Goal: Task Accomplishment & Management: Use online tool/utility

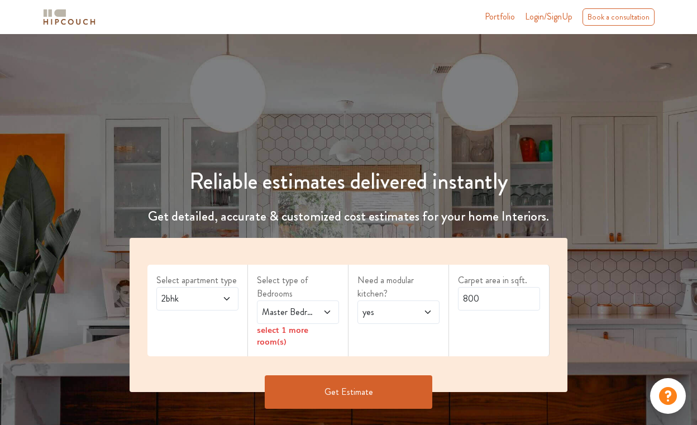
click at [204, 295] on span "2bhk" at bounding box center [186, 298] width 54 height 13
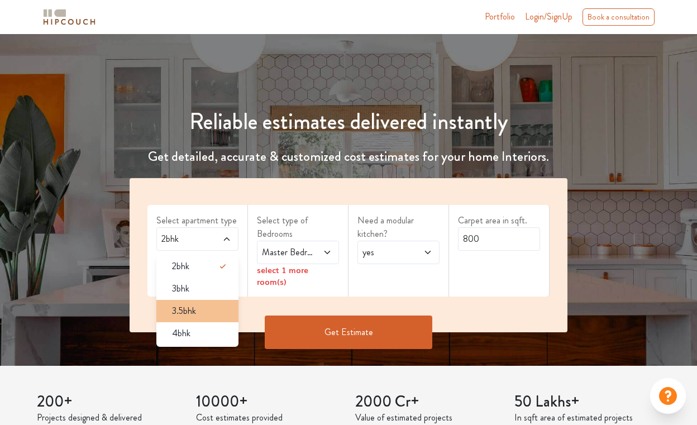
scroll to position [63, 0]
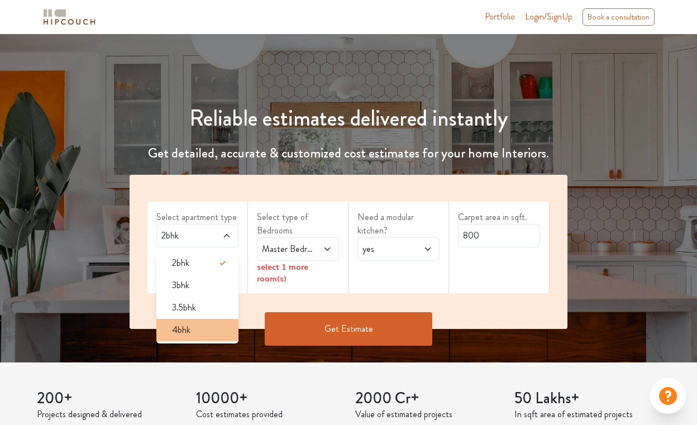
click at [193, 328] on div "4bhk" at bounding box center [200, 329] width 75 height 13
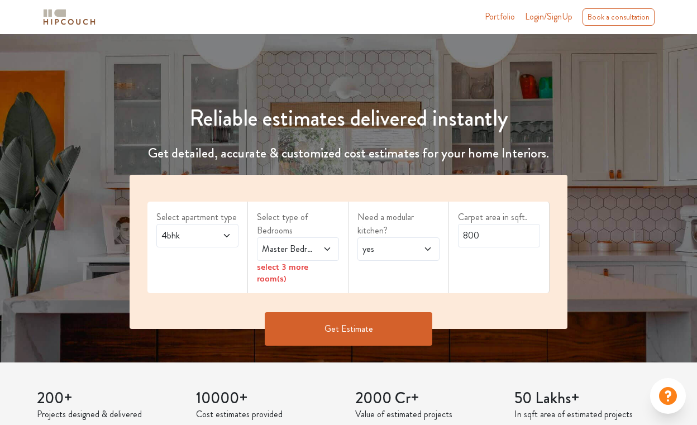
click at [199, 241] on span "4bhk" at bounding box center [186, 235] width 54 height 13
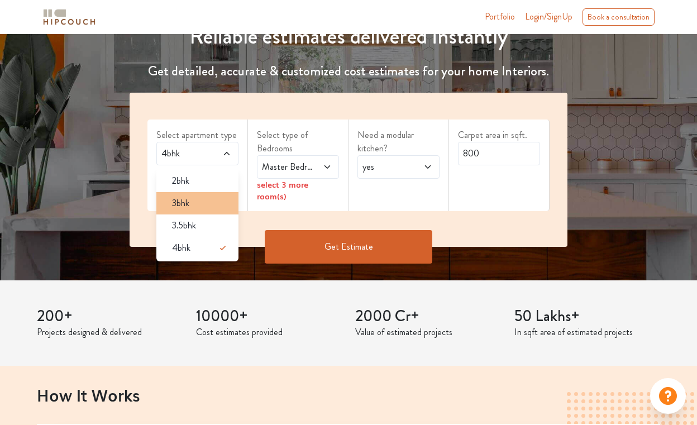
scroll to position [146, 0]
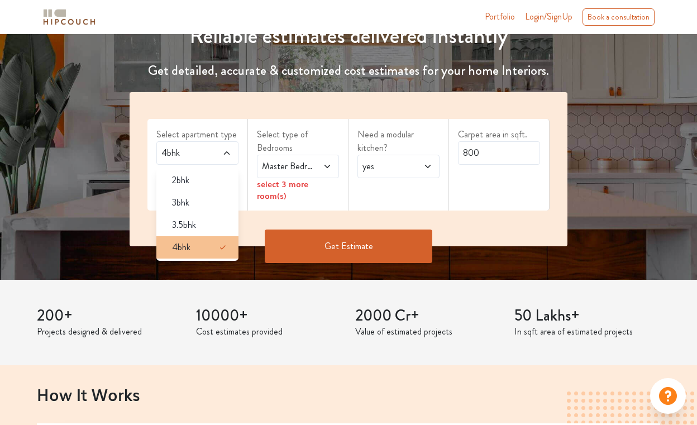
click at [190, 246] on div "4bhk" at bounding box center [200, 247] width 75 height 13
click at [206, 249] on div "4bhk" at bounding box center [200, 247] width 75 height 13
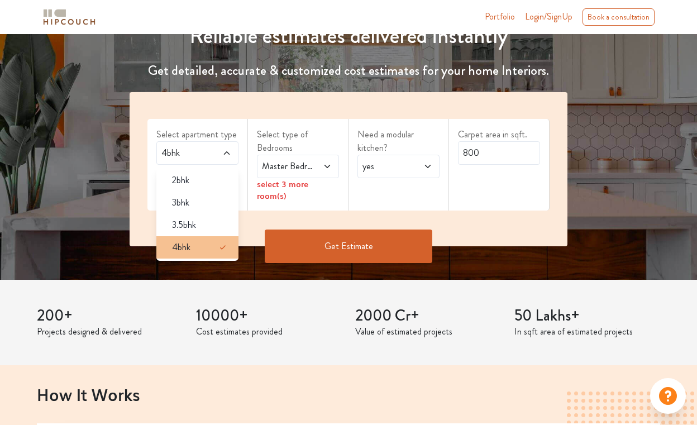
click at [206, 249] on div "4bhk" at bounding box center [200, 247] width 75 height 13
click at [261, 219] on div "Select apartment type 4bhk 2bhk 3bhk 3.5bhk 4bhk Select type of Bedrooms Master…" at bounding box center [349, 169] width 438 height 154
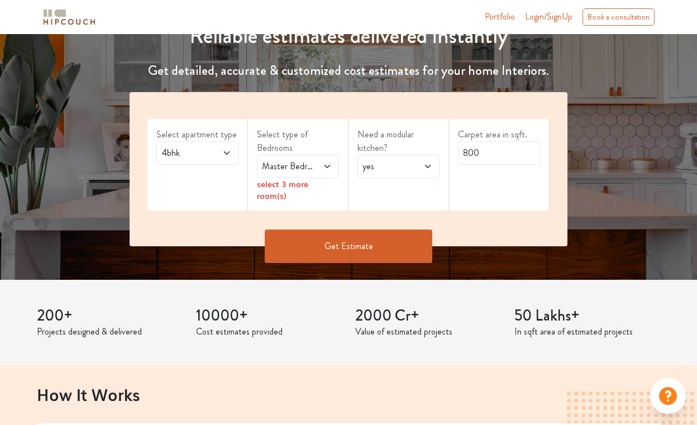
click at [283, 168] on span "Master Bedroom" at bounding box center [287, 166] width 54 height 13
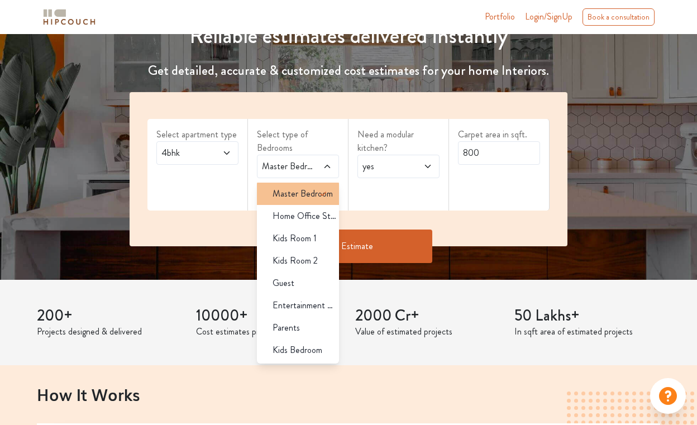
click at [284, 191] on span "Master Bedroom" at bounding box center [303, 193] width 60 height 13
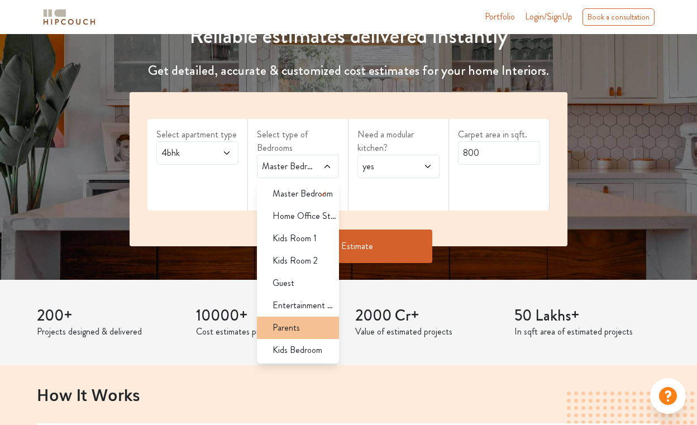
click at [292, 325] on span "Parents" at bounding box center [286, 327] width 27 height 13
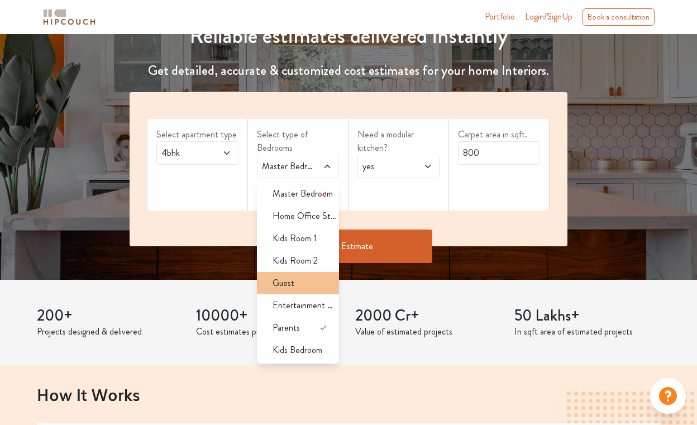
click at [297, 279] on div "Guest" at bounding box center [301, 282] width 75 height 13
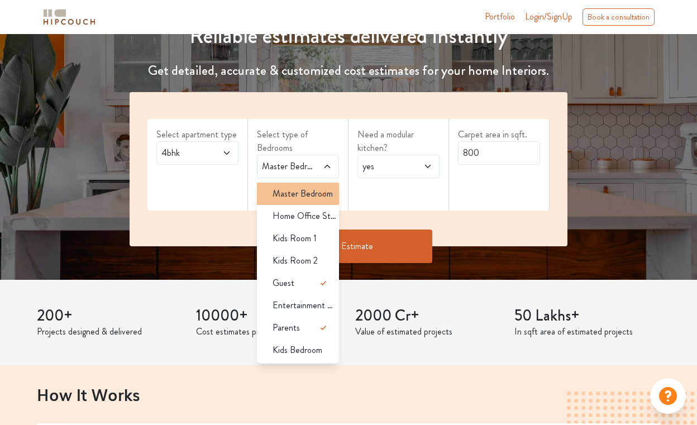
click at [310, 195] on span "Master Bedroom" at bounding box center [303, 193] width 60 height 13
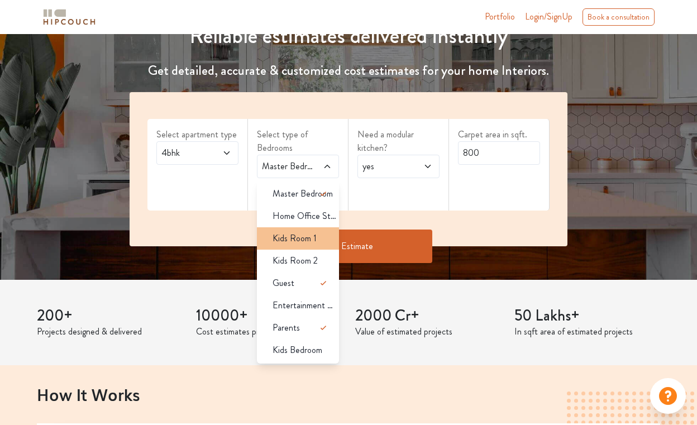
click at [305, 237] on span "Kids Room 1" at bounding box center [295, 238] width 44 height 13
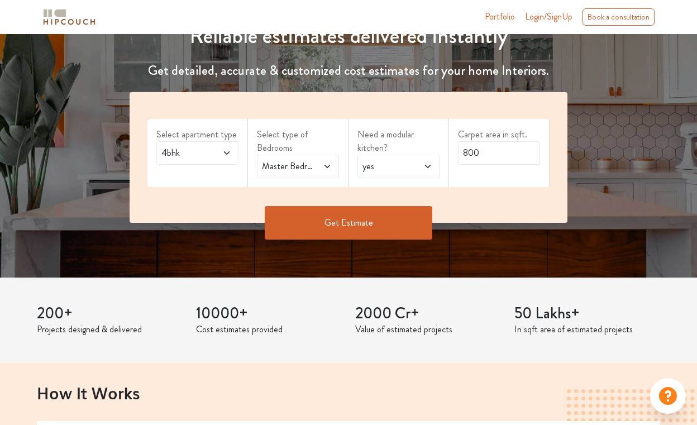
click at [380, 169] on span "yes" at bounding box center [387, 166] width 54 height 13
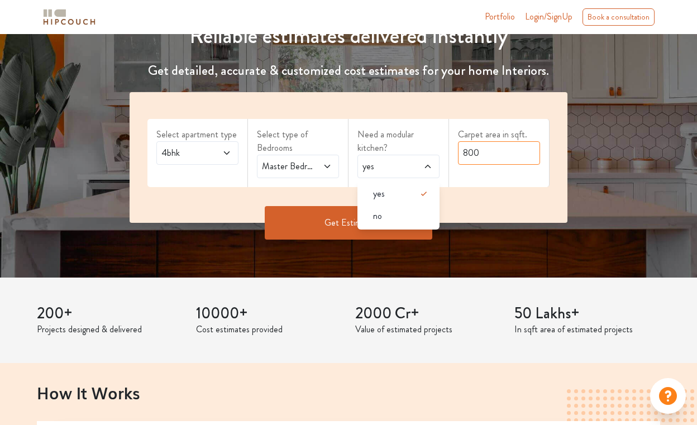
click at [471, 157] on input "800" at bounding box center [499, 152] width 82 height 23
click at [480, 157] on input "800" at bounding box center [499, 152] width 82 height 23
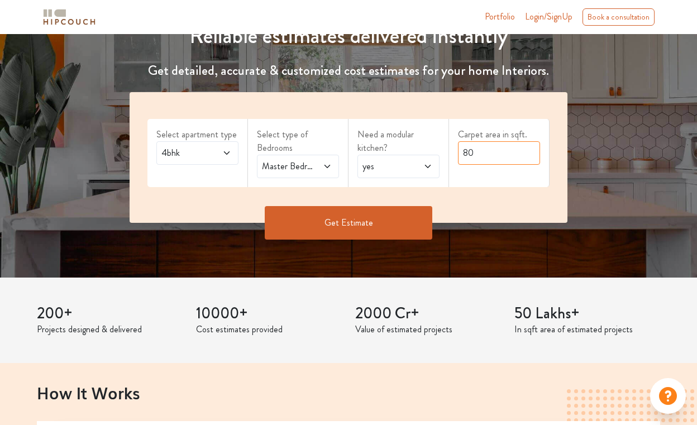
type input "8"
type input "3600"
click at [387, 218] on button "Get Estimate" at bounding box center [349, 223] width 168 height 34
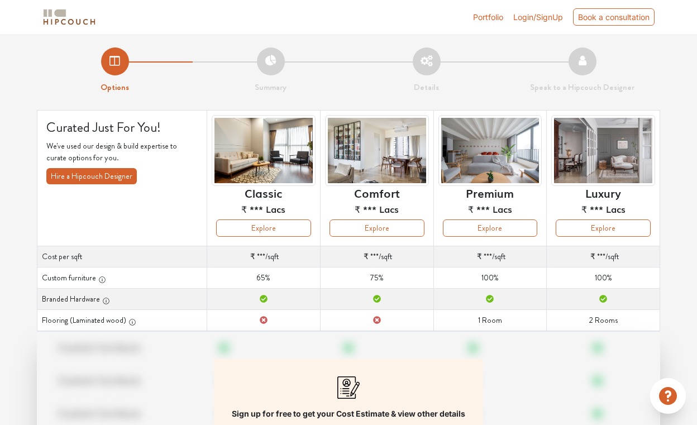
click at [263, 324] on icon at bounding box center [264, 320] width 8 height 8
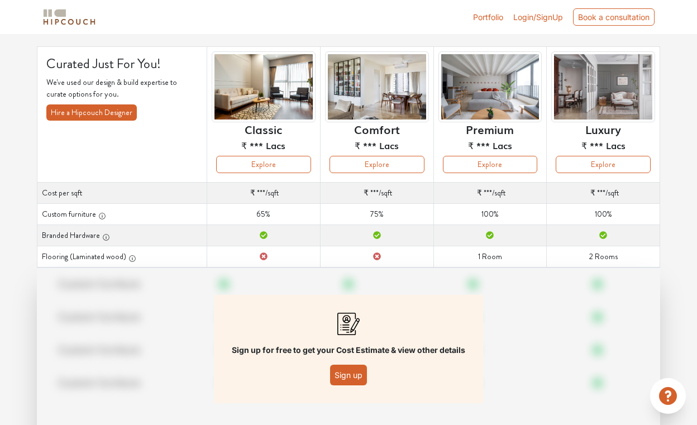
scroll to position [86, 0]
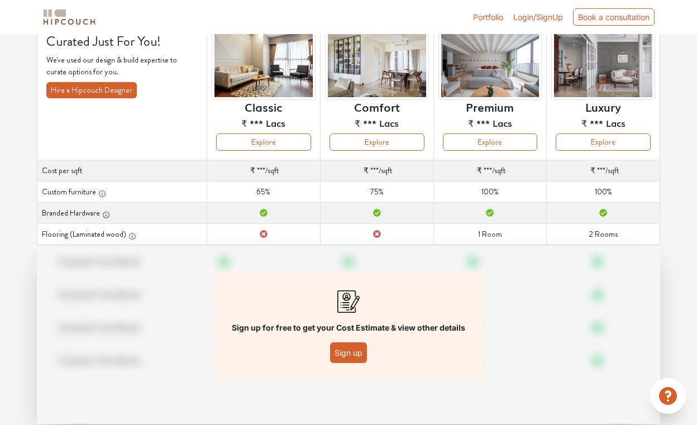
click at [346, 347] on button "Sign up" at bounding box center [348, 352] width 37 height 21
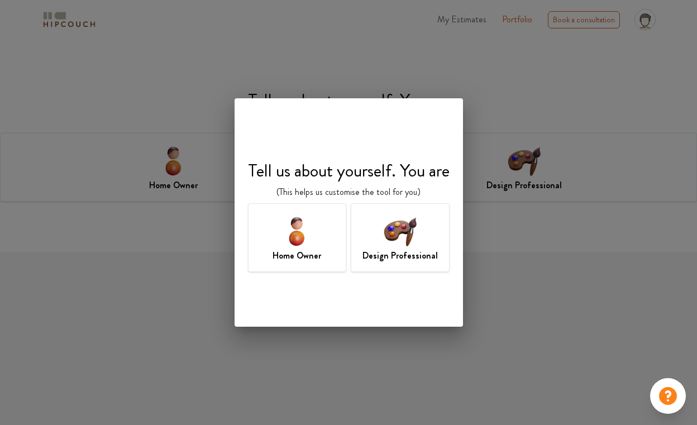
click at [303, 242] on img at bounding box center [297, 231] width 36 height 36
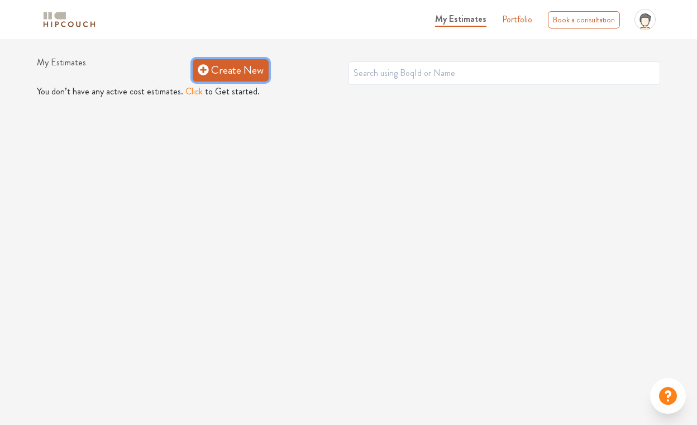
click at [204, 65] on icon at bounding box center [203, 69] width 11 height 11
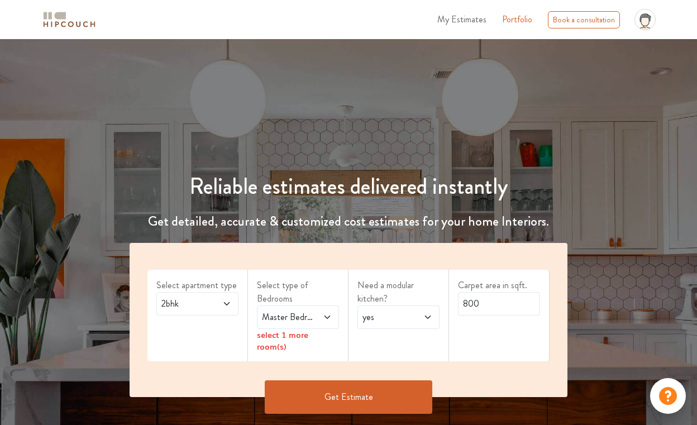
click at [187, 298] on span "2bhk" at bounding box center [186, 303] width 54 height 13
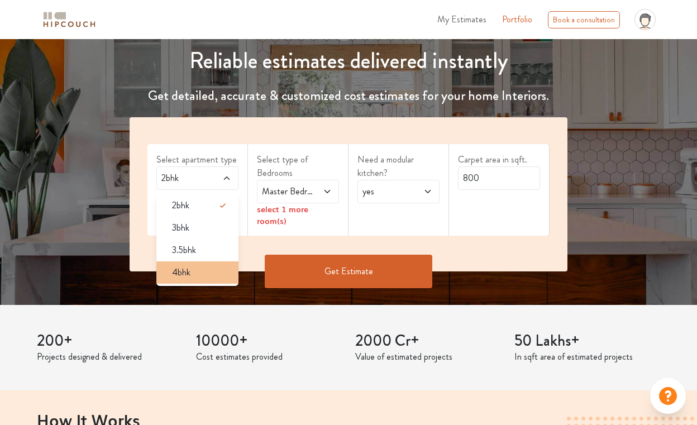
scroll to position [130, 0]
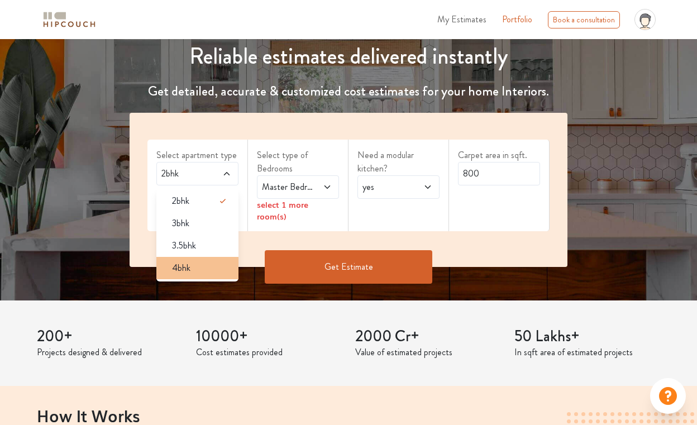
click at [173, 270] on span "4bhk" at bounding box center [181, 267] width 18 height 13
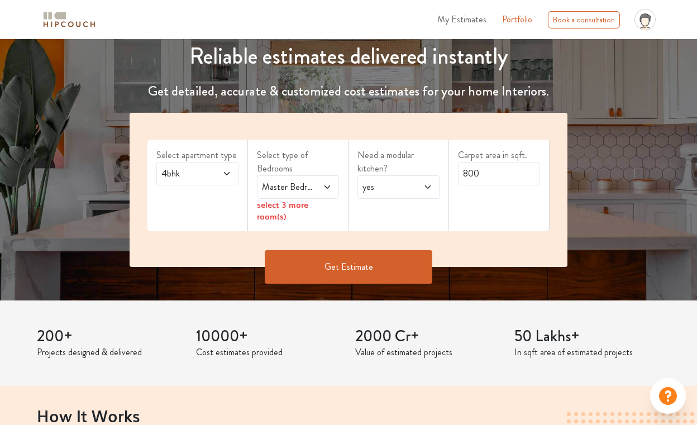
click at [278, 187] on span "Master Bedroom" at bounding box center [287, 186] width 54 height 13
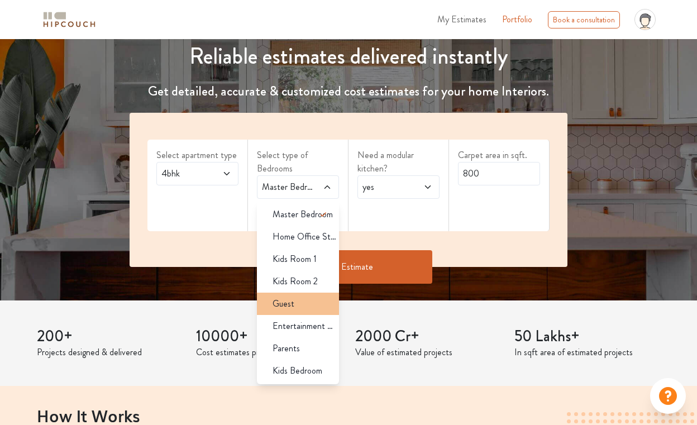
click at [275, 300] on span "Guest" at bounding box center [284, 303] width 22 height 13
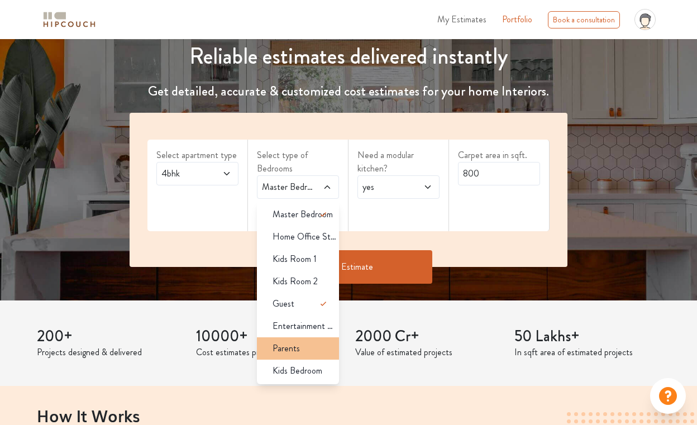
click at [273, 345] on span "Parents" at bounding box center [286, 348] width 27 height 13
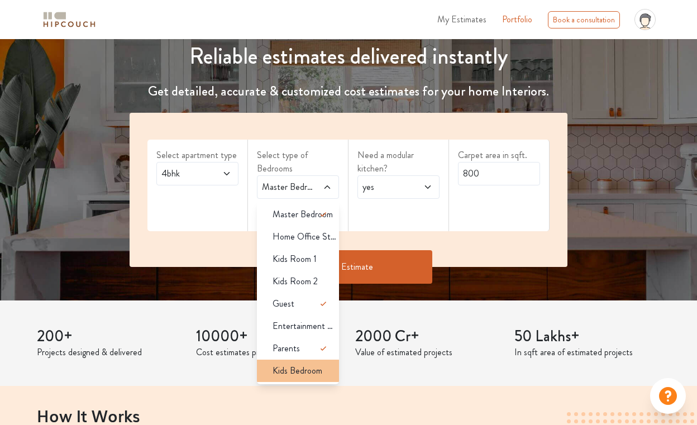
click at [290, 365] on span "Kids Bedroom" at bounding box center [298, 370] width 50 height 13
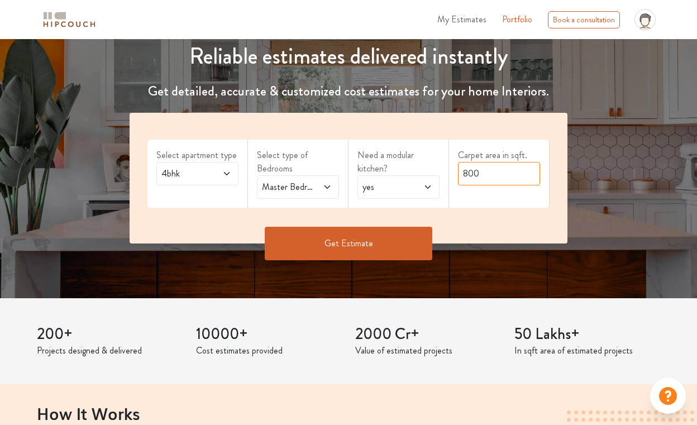
click at [470, 173] on input "800" at bounding box center [499, 173] width 82 height 23
type input "3600"
click at [387, 236] on button "Get Estimate" at bounding box center [349, 244] width 168 height 34
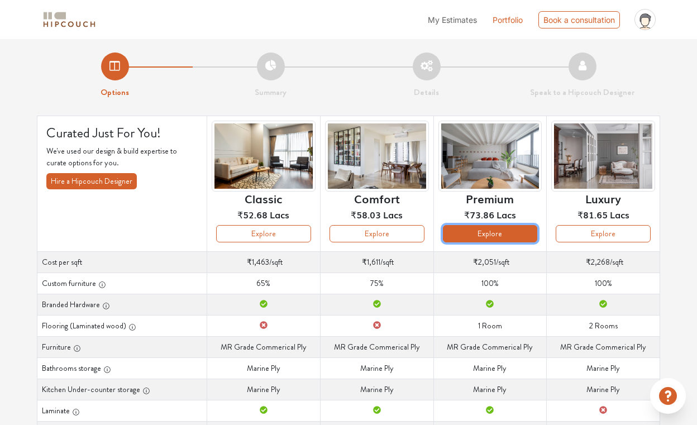
click at [467, 231] on button "Explore" at bounding box center [490, 233] width 95 height 17
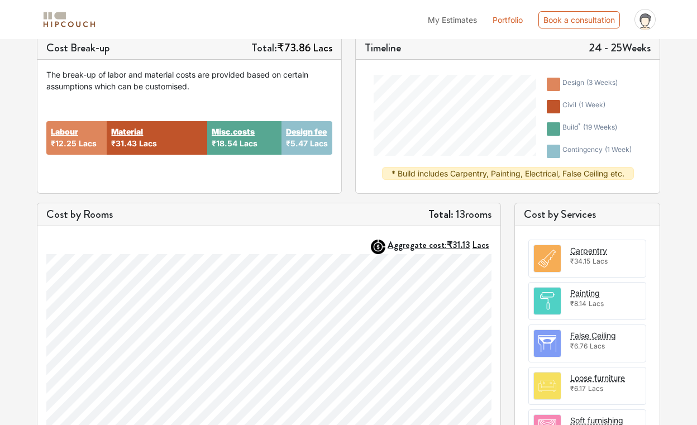
scroll to position [178, 0]
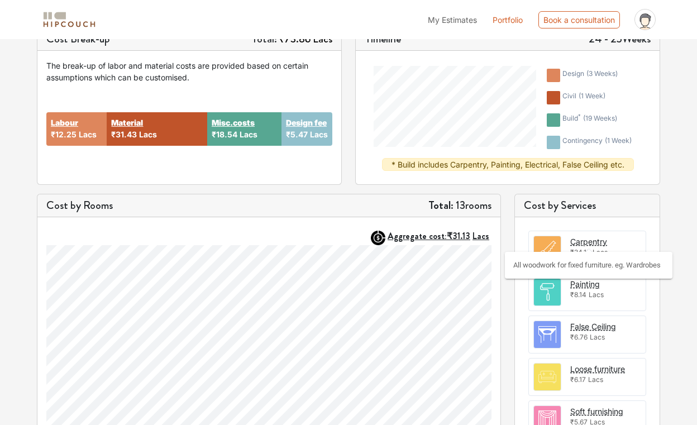
click at [585, 243] on div "Carpentry" at bounding box center [588, 242] width 37 height 12
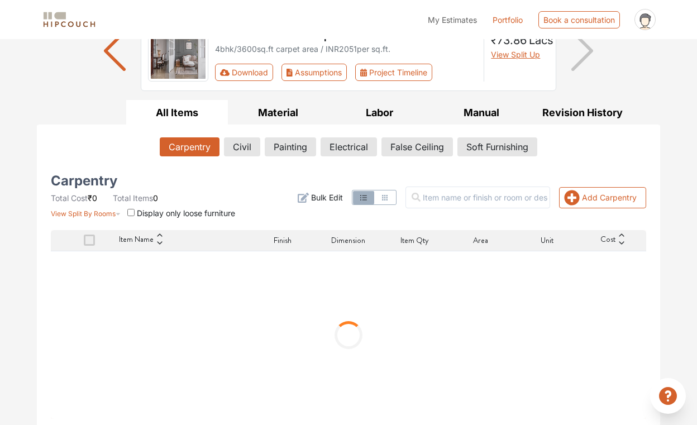
scroll to position [108, 0]
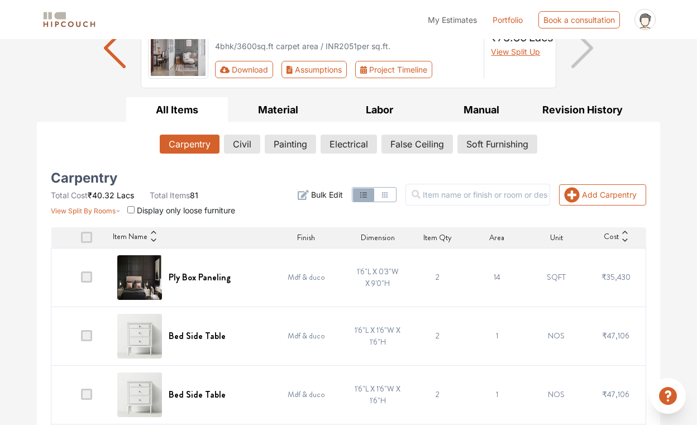
click at [299, 276] on td "Mdf & duco" at bounding box center [306, 277] width 84 height 59
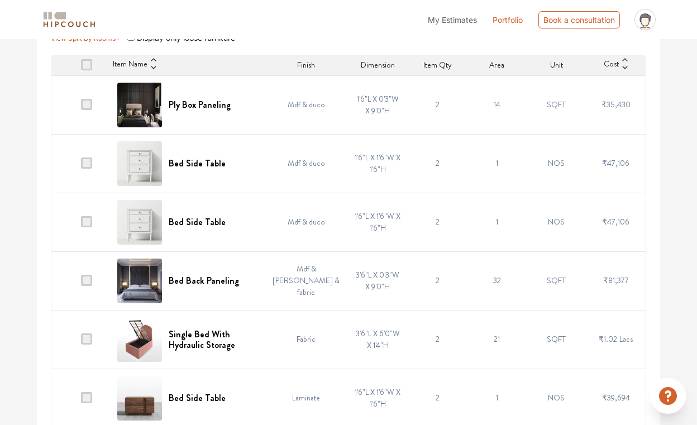
scroll to position [281, 0]
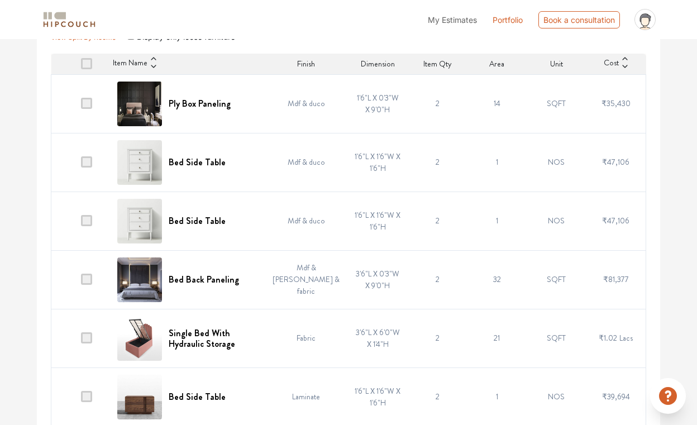
click at [89, 282] on span at bounding box center [86, 279] width 11 height 11
click at [81, 282] on input "checkbox" at bounding box center [81, 282] width 0 height 0
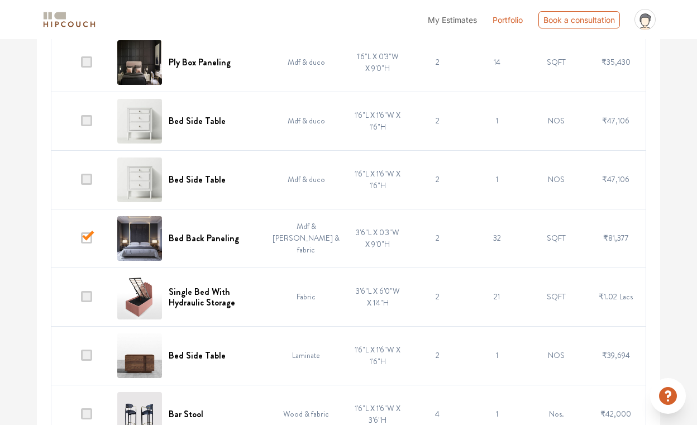
scroll to position [329, 0]
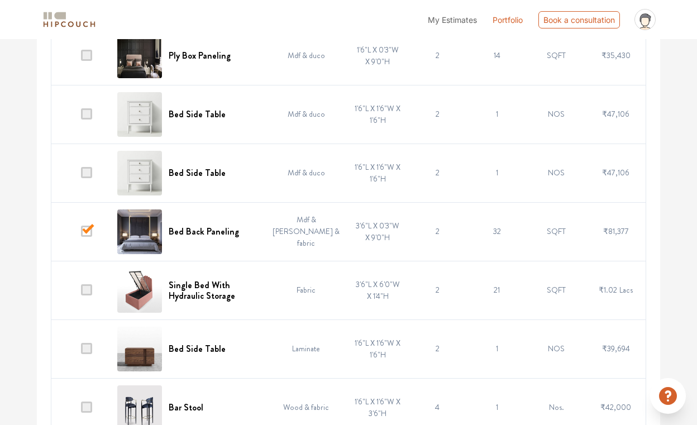
click at [88, 290] on span at bounding box center [86, 289] width 11 height 11
click at [81, 293] on input "checkbox" at bounding box center [81, 293] width 0 height 0
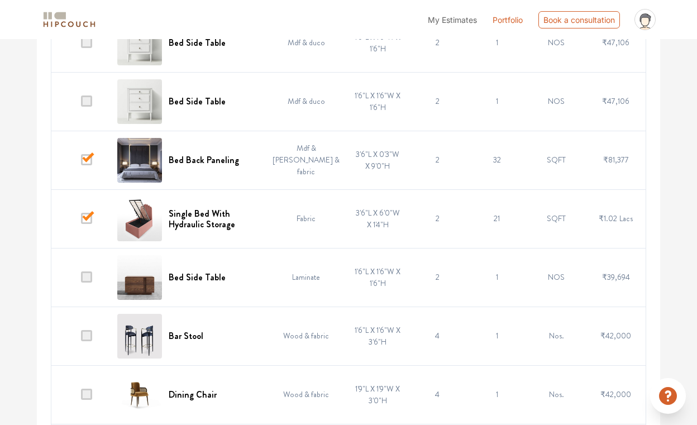
scroll to position [415, 0]
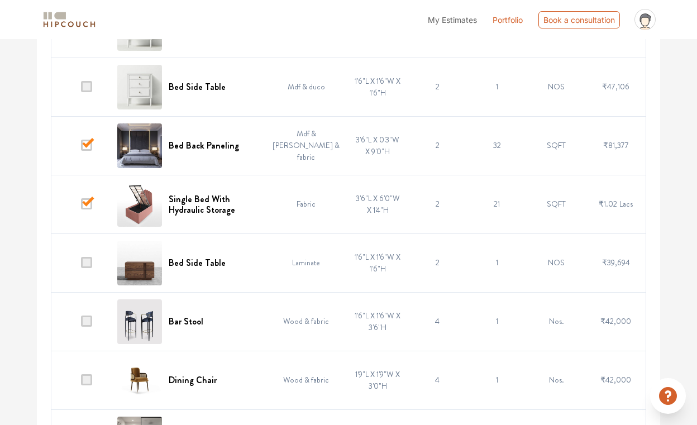
click at [90, 324] on span at bounding box center [86, 321] width 11 height 11
click at [81, 324] on input "checkbox" at bounding box center [81, 324] width 0 height 0
click at [90, 378] on span at bounding box center [86, 379] width 11 height 11
click at [81, 383] on input "checkbox" at bounding box center [81, 383] width 0 height 0
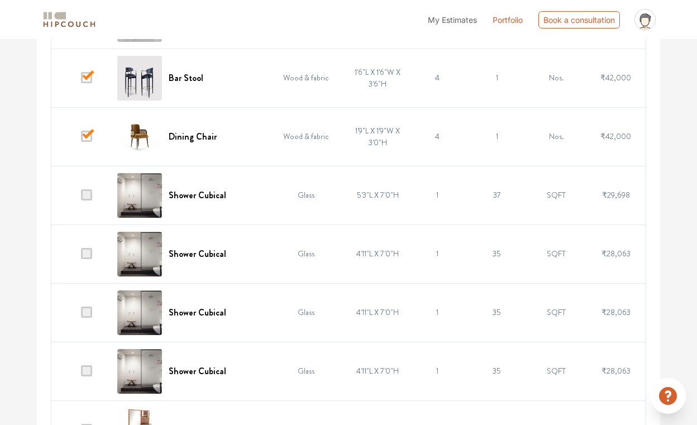
scroll to position [658, 0]
click at [87, 255] on span at bounding box center [86, 254] width 11 height 11
click at [81, 257] on input "checkbox" at bounding box center [81, 257] width 0 height 0
click at [88, 312] on span at bounding box center [86, 312] width 11 height 11
click at [81, 316] on input "checkbox" at bounding box center [81, 316] width 0 height 0
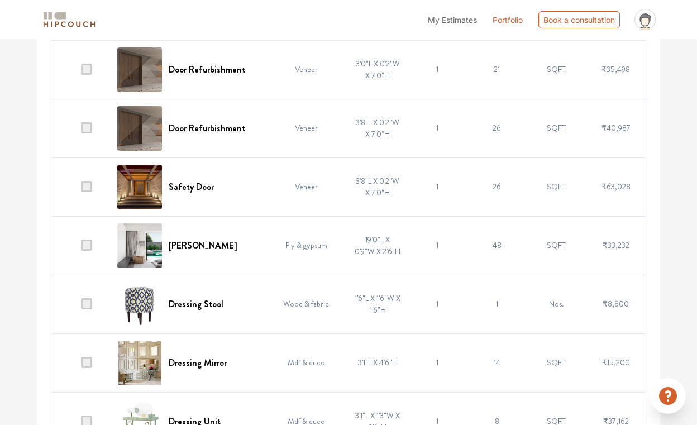
scroll to position [2079, 0]
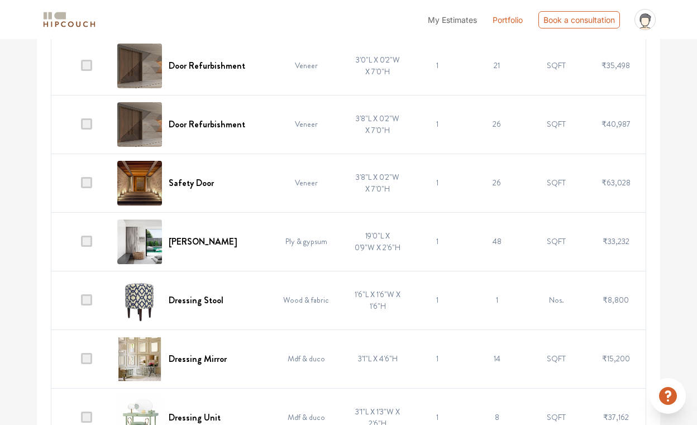
click at [89, 301] on span at bounding box center [86, 299] width 11 height 11
click at [81, 303] on input "checkbox" at bounding box center [81, 303] width 0 height 0
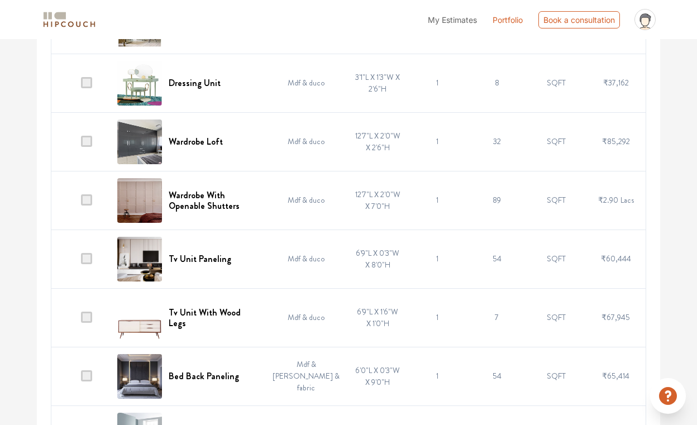
scroll to position [2437, 0]
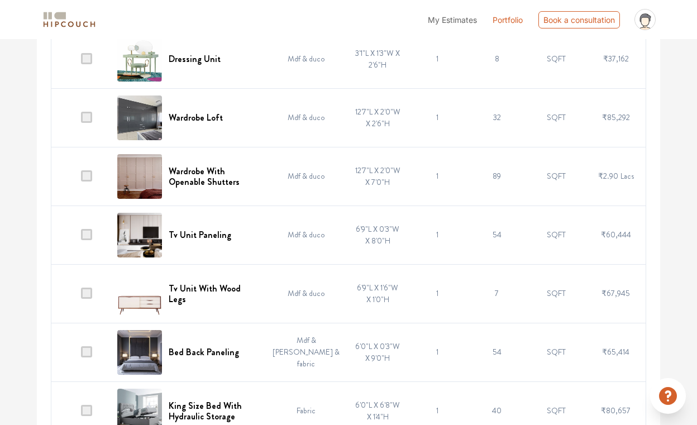
click at [89, 295] on span at bounding box center [86, 293] width 11 height 11
click at [81, 296] on input "checkbox" at bounding box center [81, 296] width 0 height 0
click at [92, 352] on span at bounding box center [86, 351] width 11 height 11
click at [81, 355] on input "checkbox" at bounding box center [81, 355] width 0 height 0
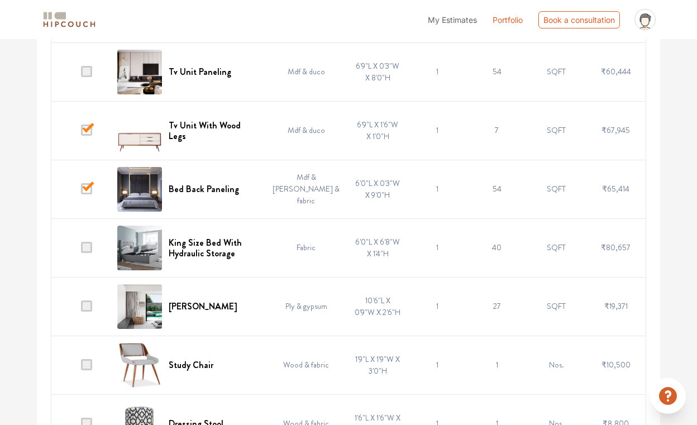
scroll to position [2603, 0]
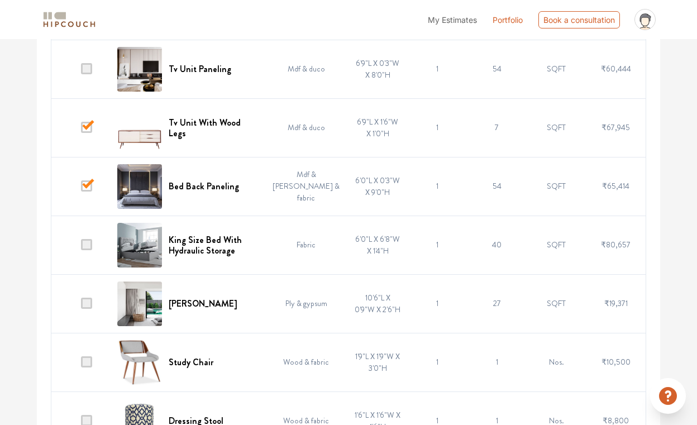
click at [88, 245] on span at bounding box center [86, 244] width 11 height 11
click at [81, 247] on input "checkbox" at bounding box center [81, 247] width 0 height 0
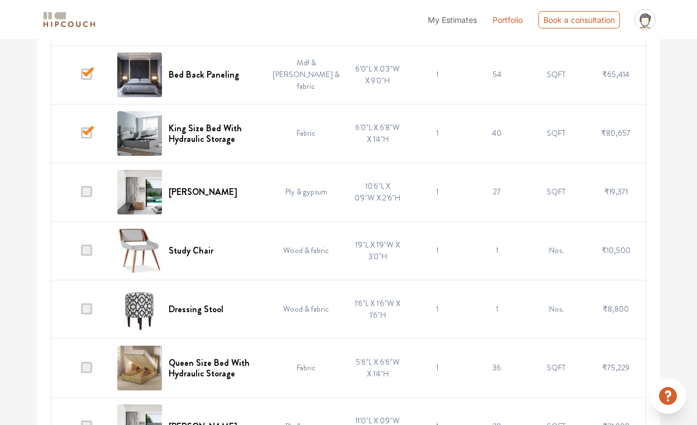
scroll to position [2715, 0]
click at [90, 253] on span at bounding box center [86, 249] width 11 height 11
click at [81, 252] on input "checkbox" at bounding box center [81, 252] width 0 height 0
click at [90, 309] on span at bounding box center [86, 308] width 11 height 11
click at [81, 311] on input "checkbox" at bounding box center [81, 311] width 0 height 0
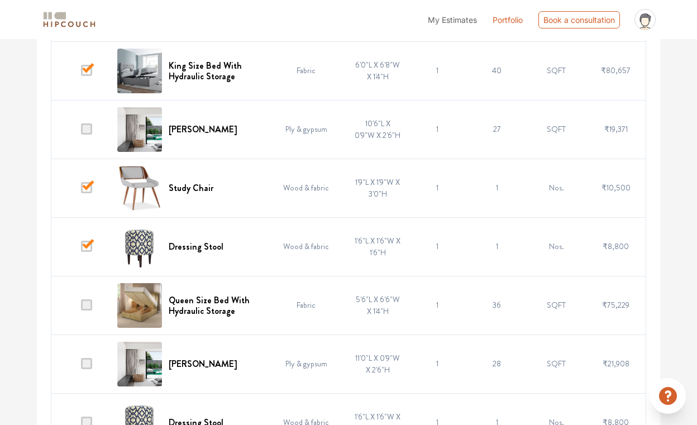
scroll to position [2781, 0]
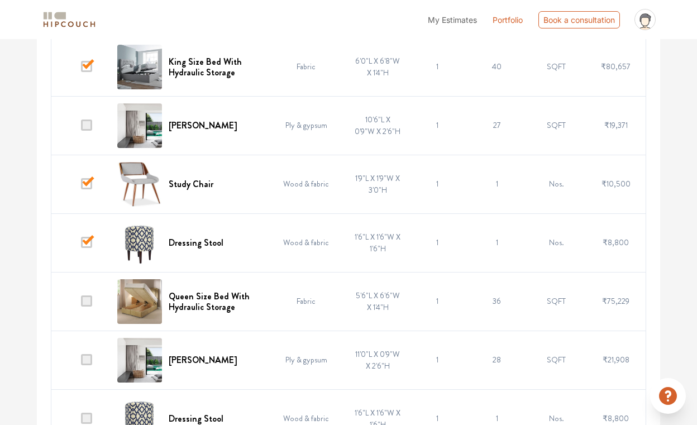
click at [87, 301] on span at bounding box center [86, 300] width 11 height 11
click at [81, 304] on input "checkbox" at bounding box center [81, 304] width 0 height 0
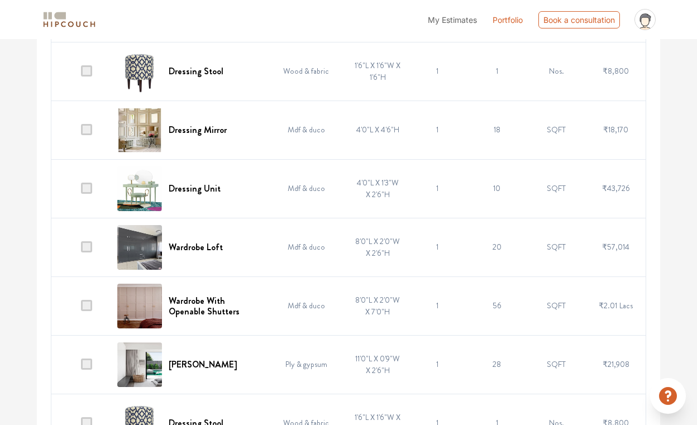
scroll to position [3129, 0]
click at [86, 71] on span at bounding box center [86, 70] width 11 height 11
click at [81, 73] on input "checkbox" at bounding box center [81, 73] width 0 height 0
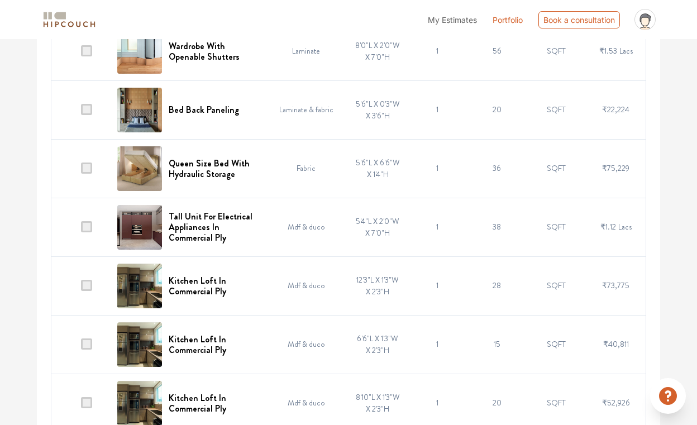
scroll to position [3735, 0]
click at [91, 171] on span at bounding box center [86, 167] width 11 height 11
click at [81, 170] on input "checkbox" at bounding box center [81, 170] width 0 height 0
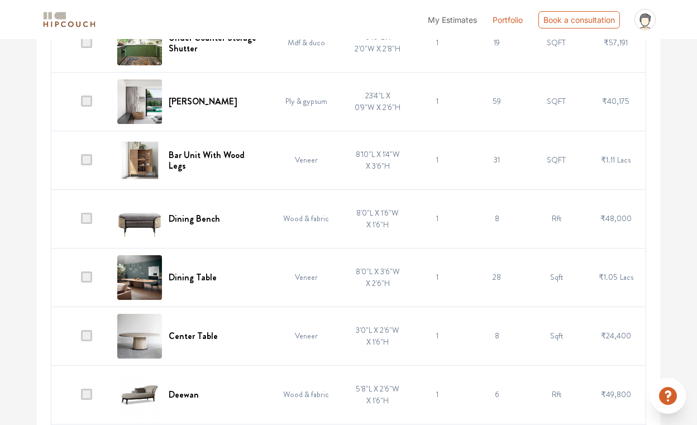
scroll to position [4450, 0]
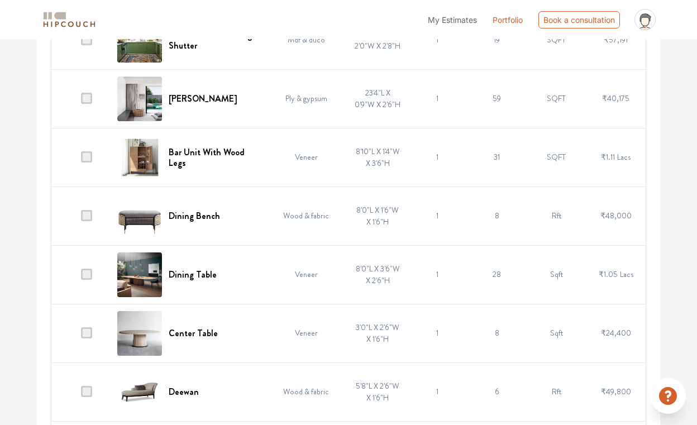
click at [85, 152] on span at bounding box center [86, 156] width 11 height 11
click at [81, 160] on input "checkbox" at bounding box center [81, 160] width 0 height 0
click at [88, 216] on span at bounding box center [86, 215] width 11 height 11
click at [81, 218] on input "checkbox" at bounding box center [81, 218] width 0 height 0
click at [87, 275] on span at bounding box center [86, 274] width 11 height 11
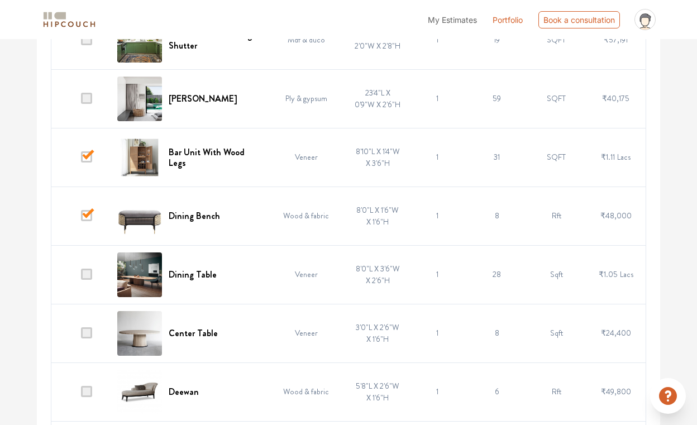
click at [81, 277] on input "checkbox" at bounding box center [81, 277] width 0 height 0
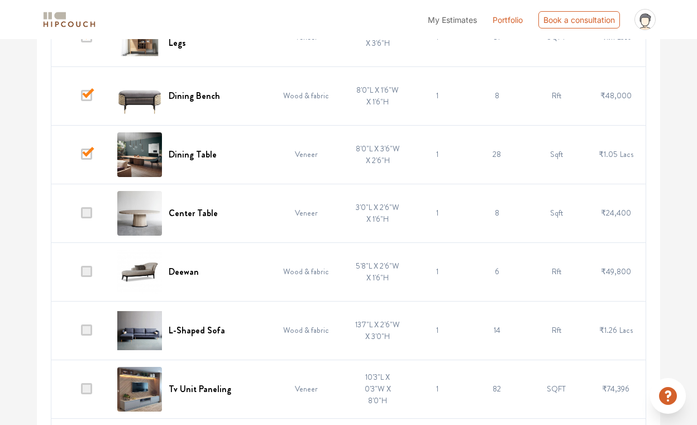
scroll to position [4570, 0]
click at [92, 215] on span at bounding box center [86, 212] width 11 height 11
click at [81, 215] on input "checkbox" at bounding box center [81, 215] width 0 height 0
click at [92, 278] on td at bounding box center [81, 271] width 60 height 59
click at [89, 272] on span at bounding box center [86, 270] width 11 height 11
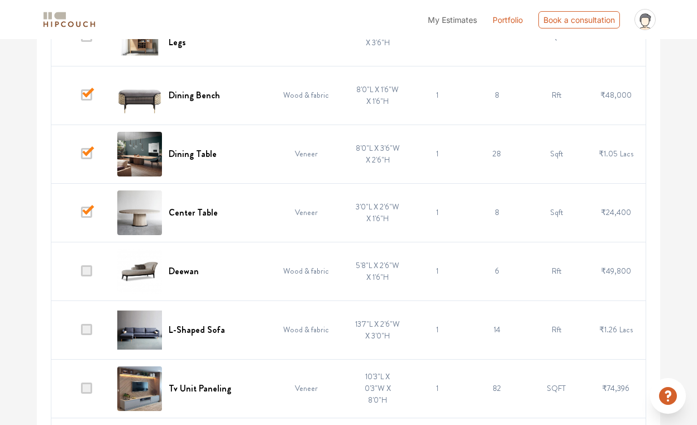
click at [81, 274] on input "checkbox" at bounding box center [81, 274] width 0 height 0
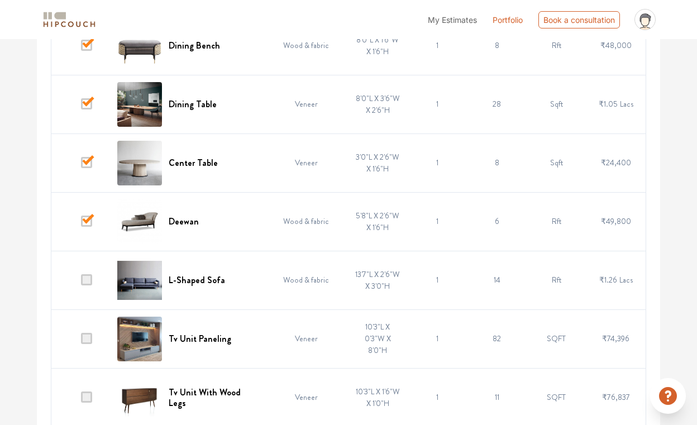
scroll to position [4690, 0]
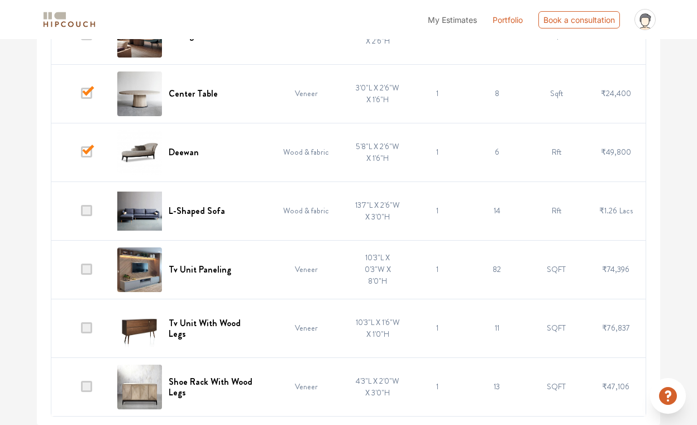
click at [92, 210] on span at bounding box center [86, 210] width 11 height 11
click at [81, 213] on input "checkbox" at bounding box center [81, 213] width 0 height 0
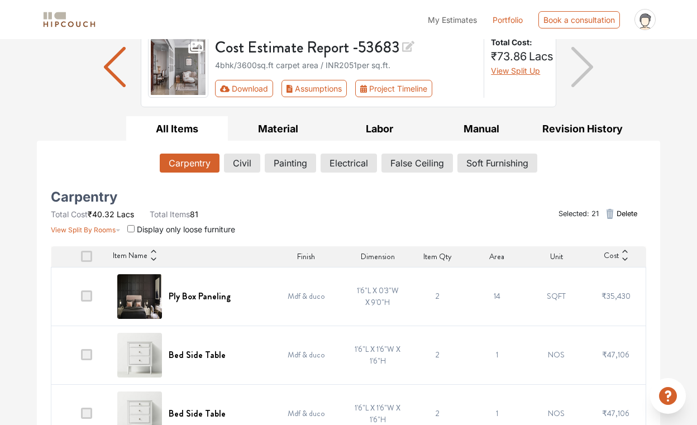
scroll to position [92, 0]
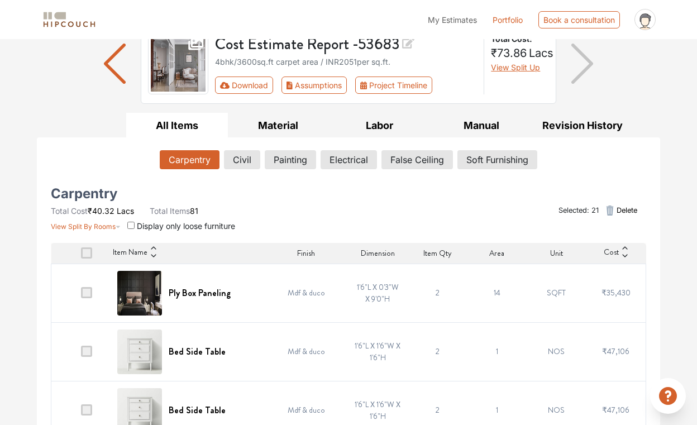
click at [623, 208] on span "Delete" at bounding box center [627, 210] width 21 height 11
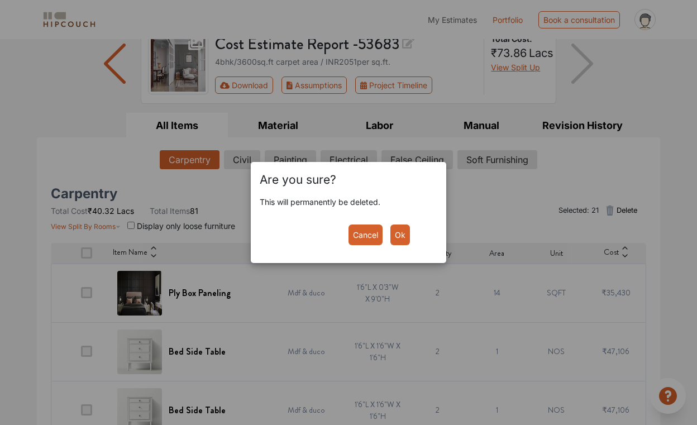
click at [400, 234] on button "Ok" at bounding box center [400, 234] width 20 height 21
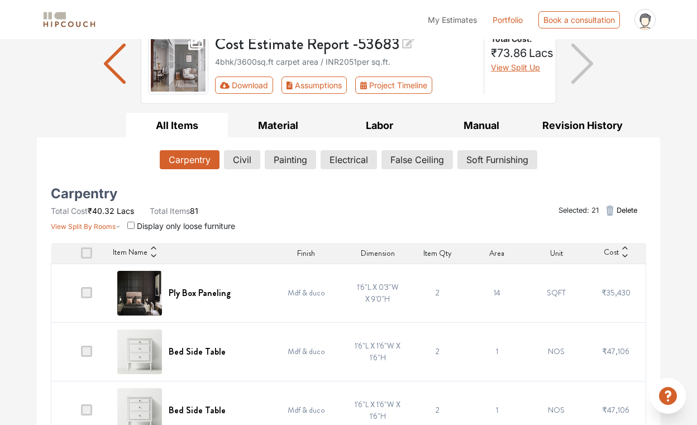
click at [622, 213] on span "Delete" at bounding box center [627, 210] width 21 height 11
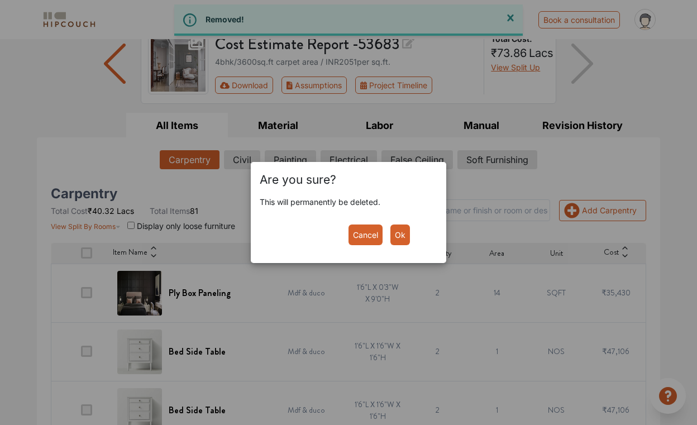
click at [397, 234] on button "Ok" at bounding box center [400, 234] width 20 height 21
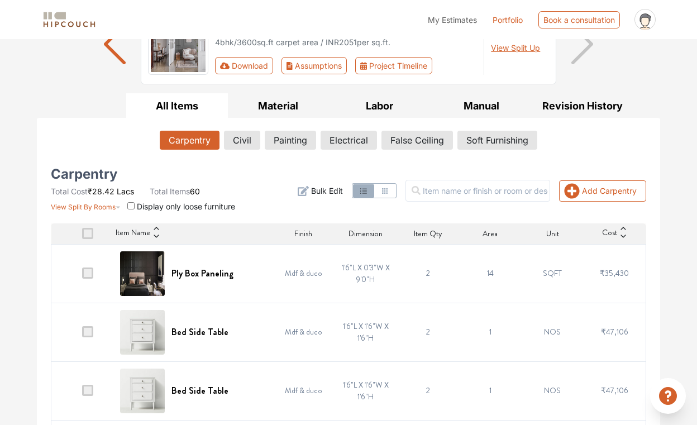
scroll to position [112, 0]
click at [229, 136] on button "Civil" at bounding box center [241, 139] width 35 height 19
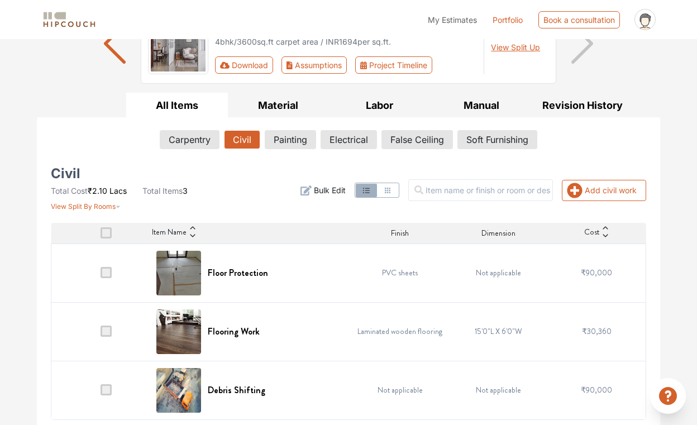
scroll to position [116, 0]
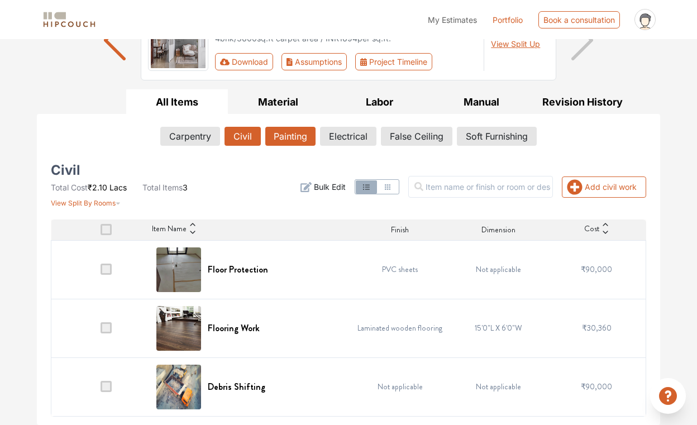
click at [289, 137] on button "Painting" at bounding box center [290, 136] width 50 height 19
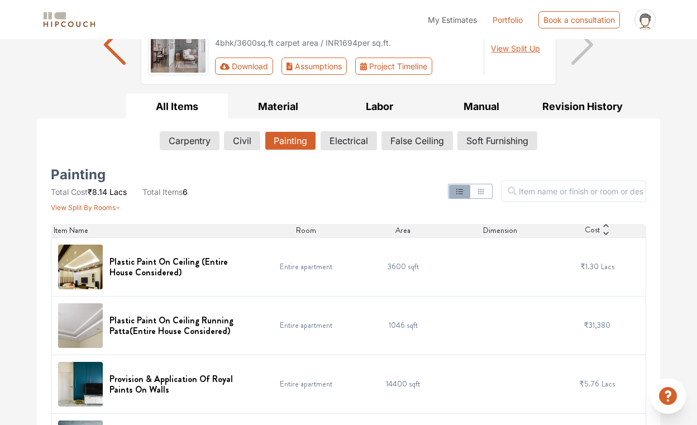
scroll to position [285, 0]
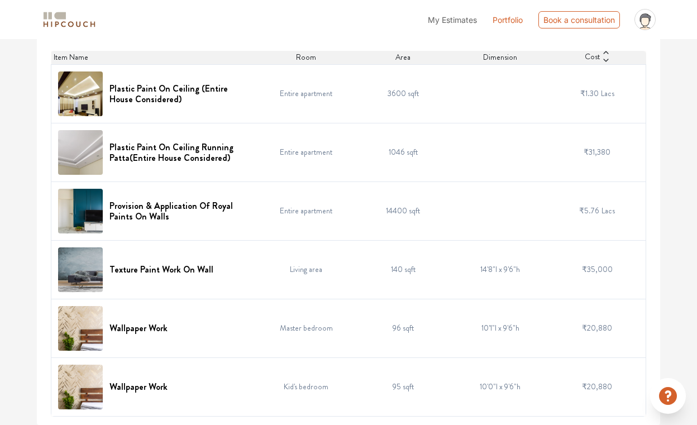
click at [88, 326] on img at bounding box center [80, 328] width 45 height 45
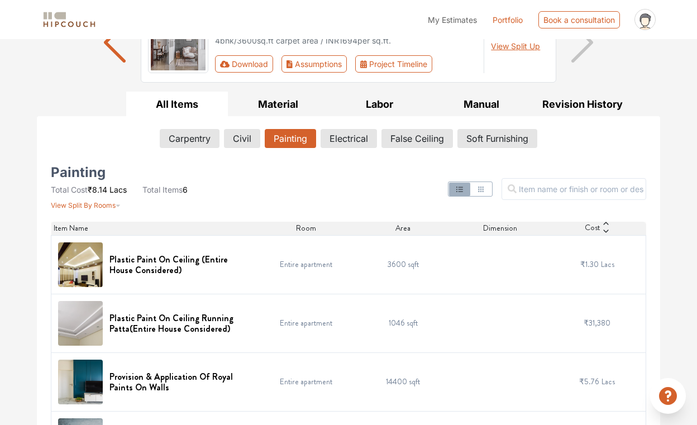
scroll to position [115, 0]
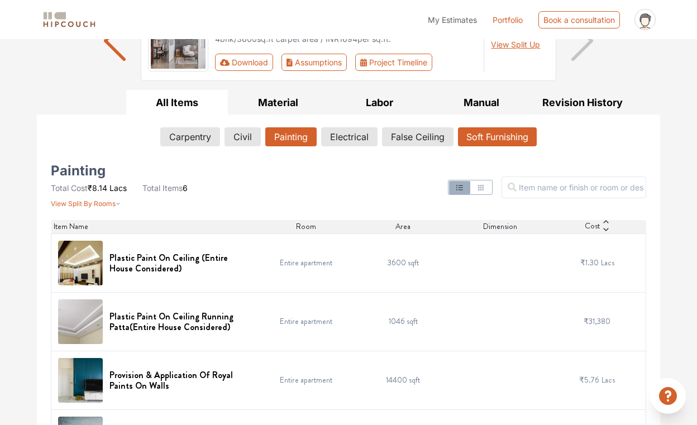
click at [471, 137] on button "Soft Furnishing" at bounding box center [497, 136] width 79 height 19
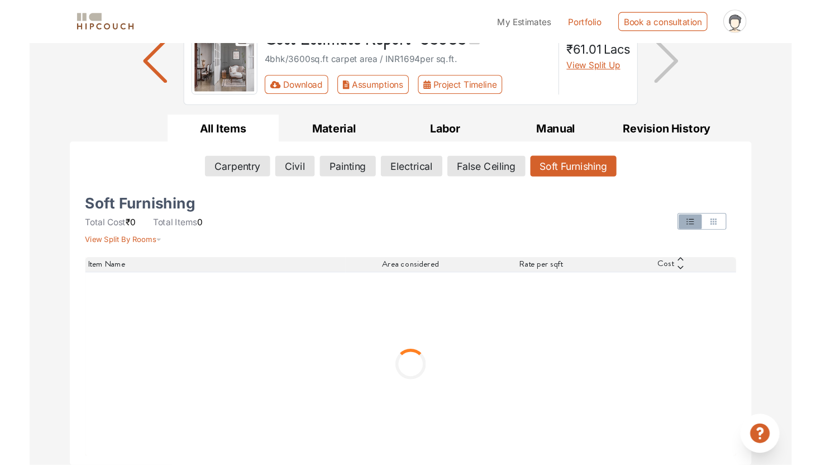
scroll to position [0, 0]
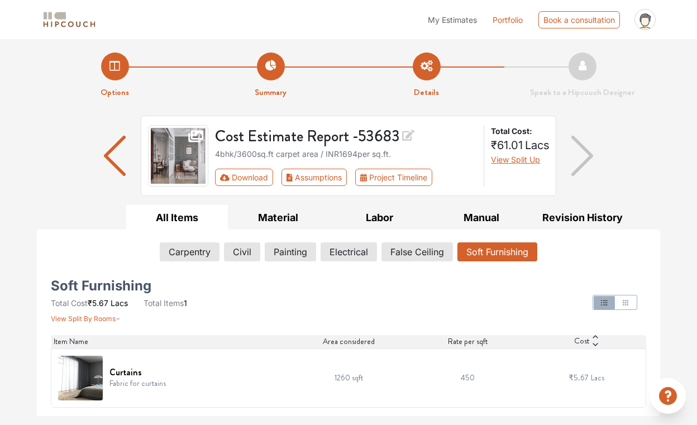
click at [91, 385] on img at bounding box center [80, 378] width 45 height 45
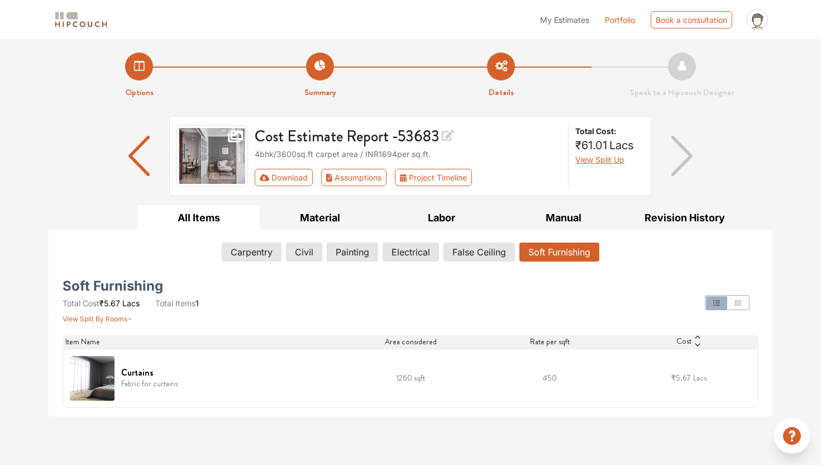
click at [56, 378] on div "Soft Furnishing Total Cost ₹5.67 Lacs Total Items 1 View Split By Rooms Item Na…" at bounding box center [410, 338] width 709 height 137
click at [696, 300] on icon "button" at bounding box center [738, 303] width 6 height 6
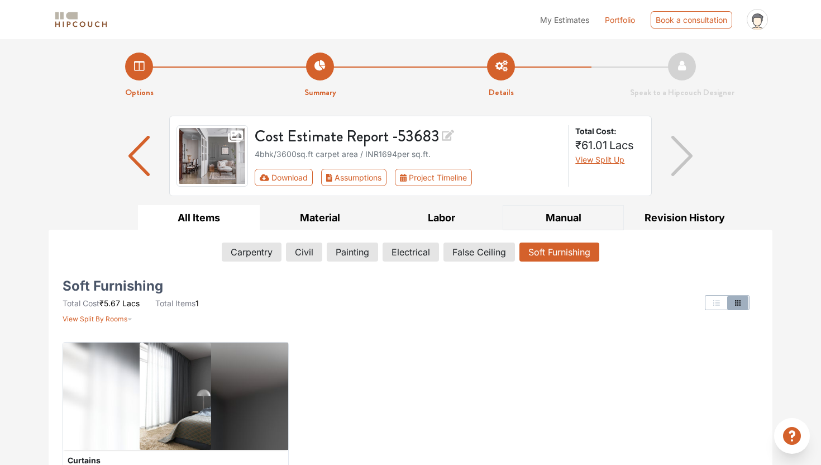
click at [571, 219] on button "Manual" at bounding box center [564, 217] width 122 height 25
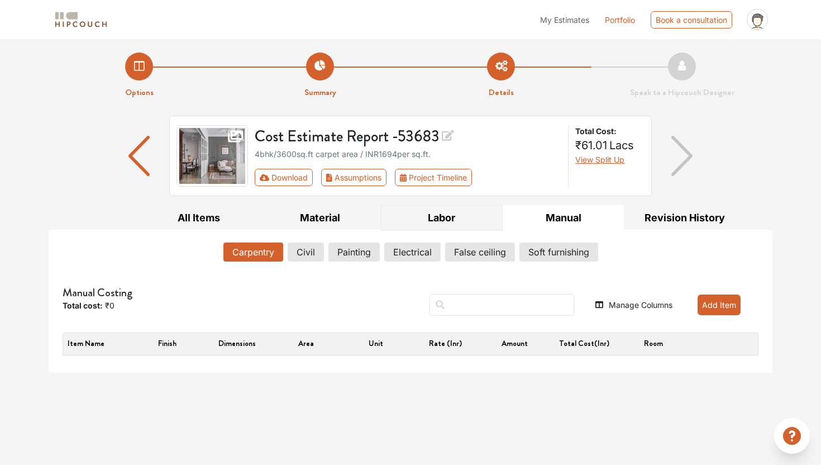
click at [449, 215] on button "Labor" at bounding box center [442, 217] width 122 height 25
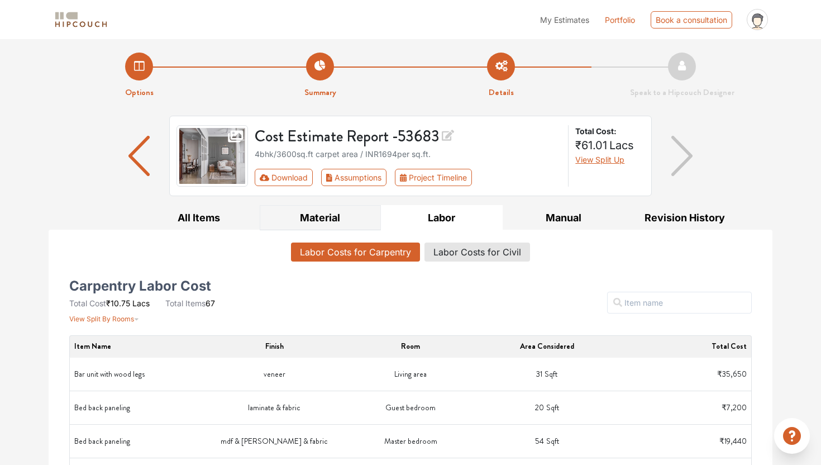
click at [311, 213] on button "Material" at bounding box center [321, 217] width 122 height 25
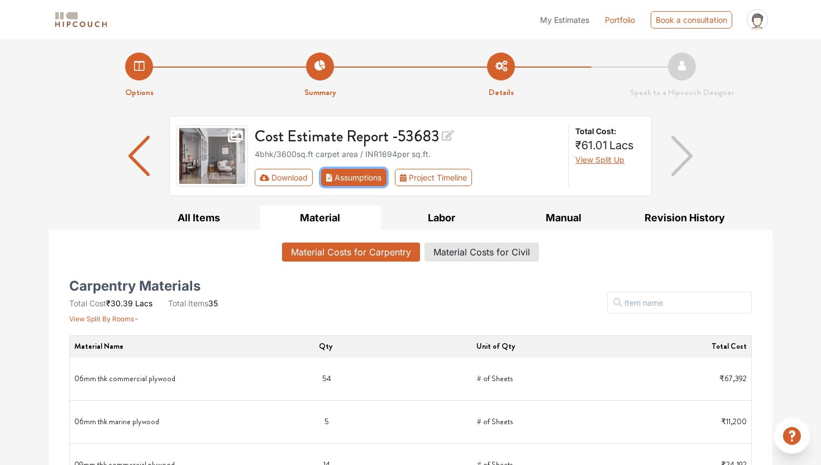
click at [350, 177] on button "Assumptions" at bounding box center [353, 177] width 65 height 17
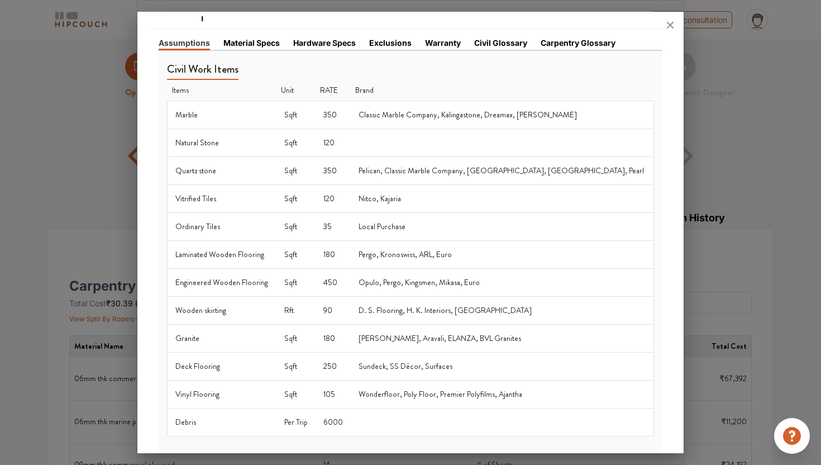
scroll to position [26, 0]
click at [670, 23] on icon at bounding box center [670, 25] width 18 height 18
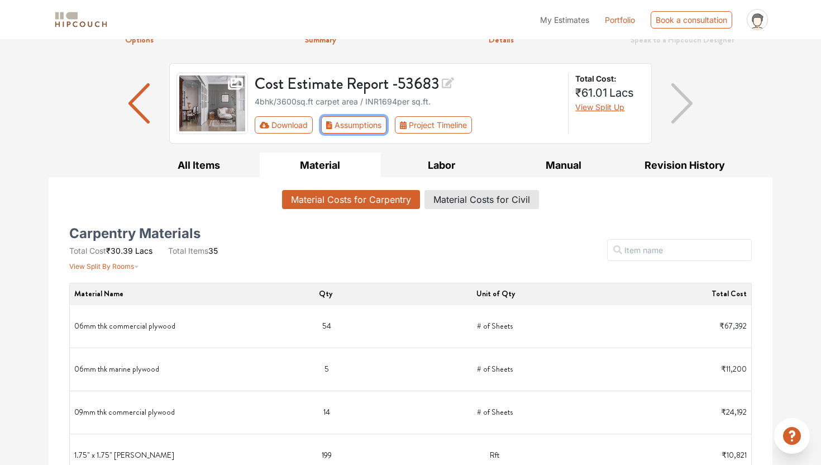
scroll to position [0, 0]
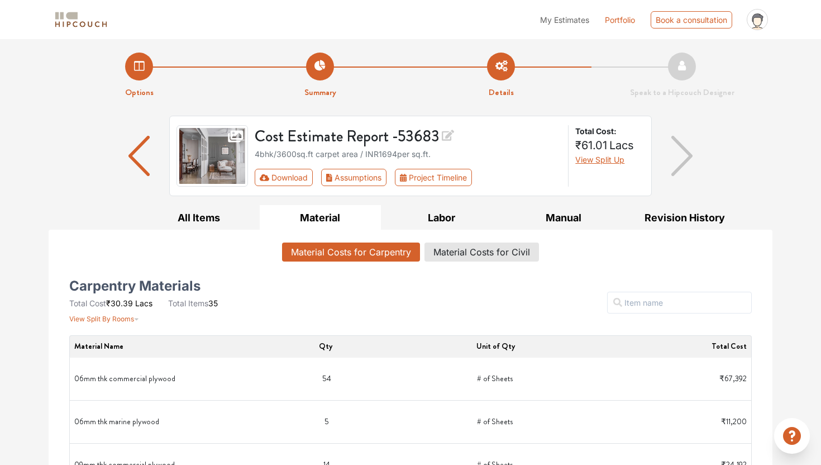
click at [686, 152] on img "button" at bounding box center [682, 156] width 22 height 40
click at [217, 223] on button "All Items" at bounding box center [199, 217] width 122 height 25
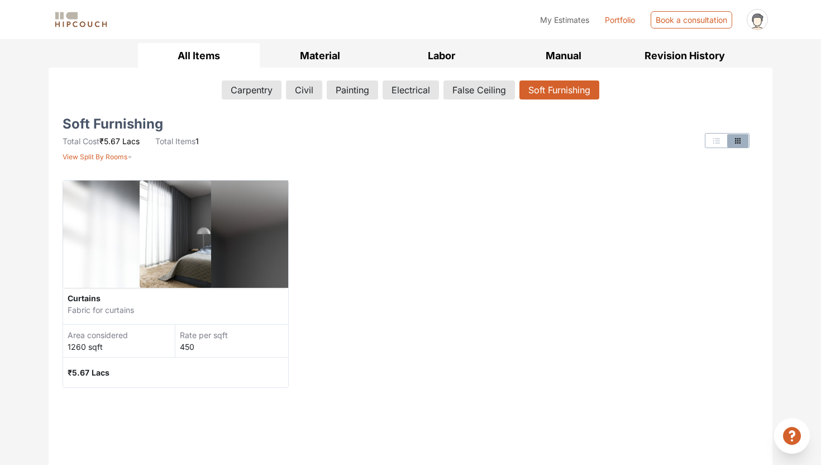
scroll to position [159, 0]
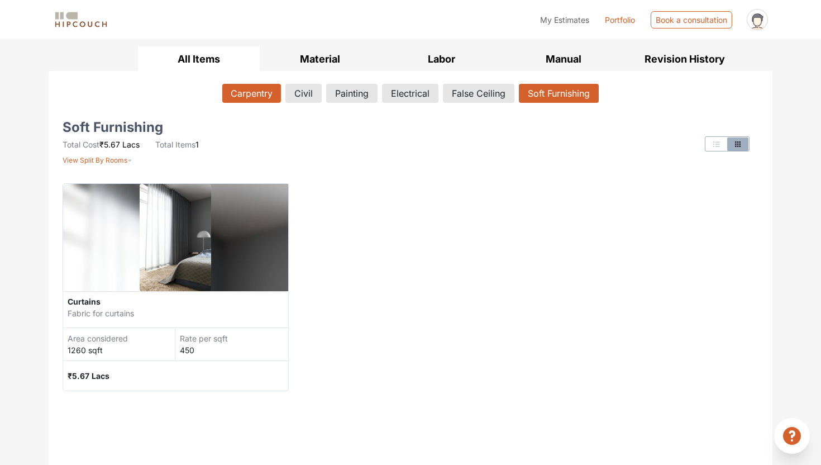
click at [243, 88] on button "Carpentry" at bounding box center [251, 93] width 59 height 19
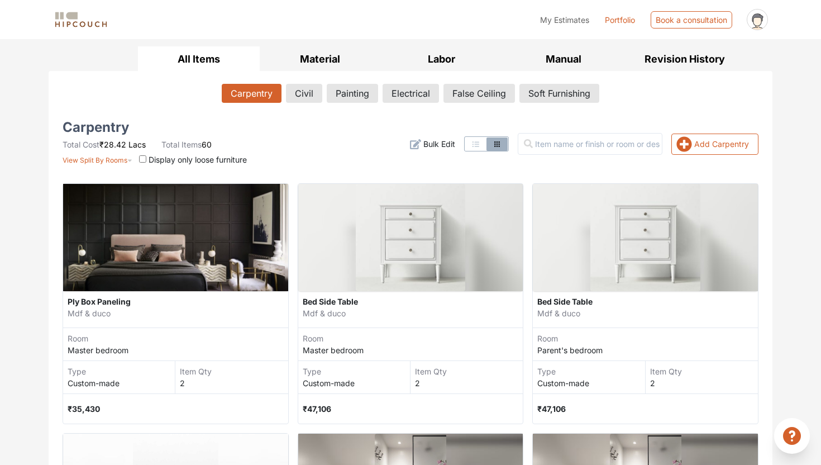
click at [455, 147] on span "Bulk Edit" at bounding box center [439, 144] width 32 height 12
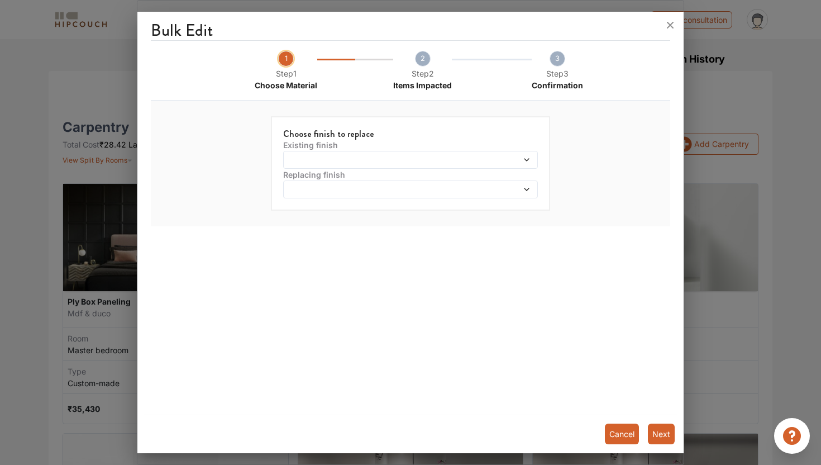
click at [352, 163] on span at bounding box center [378, 160] width 184 height 8
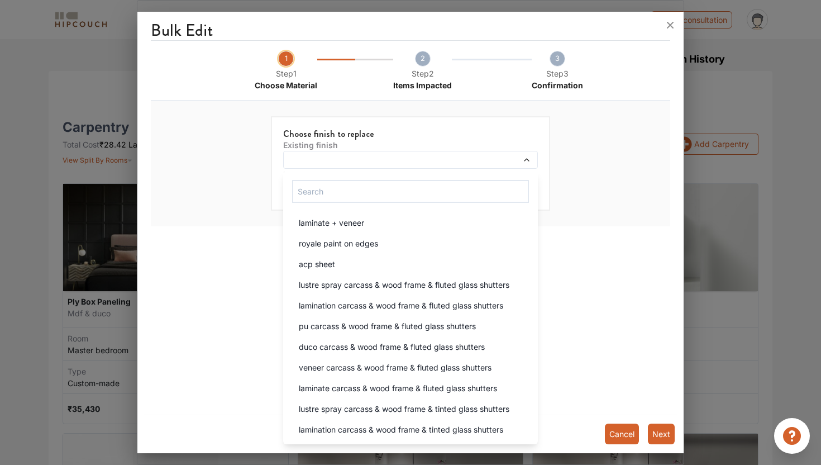
scroll to position [0, 0]
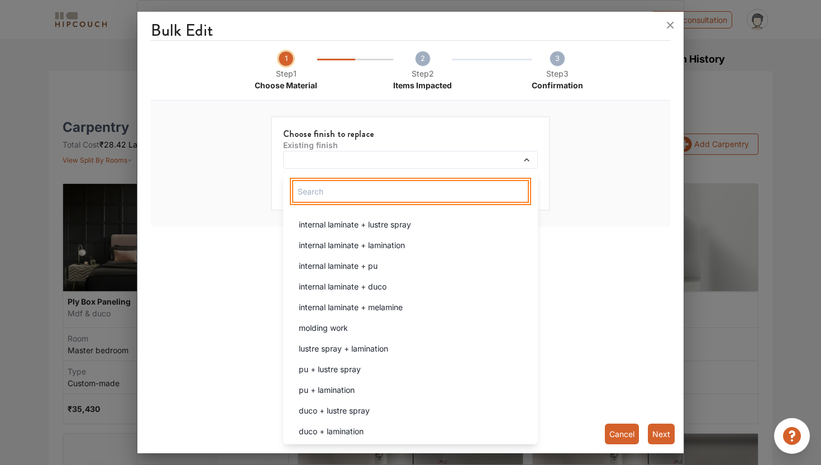
click at [360, 199] on input "text" at bounding box center [410, 191] width 237 height 23
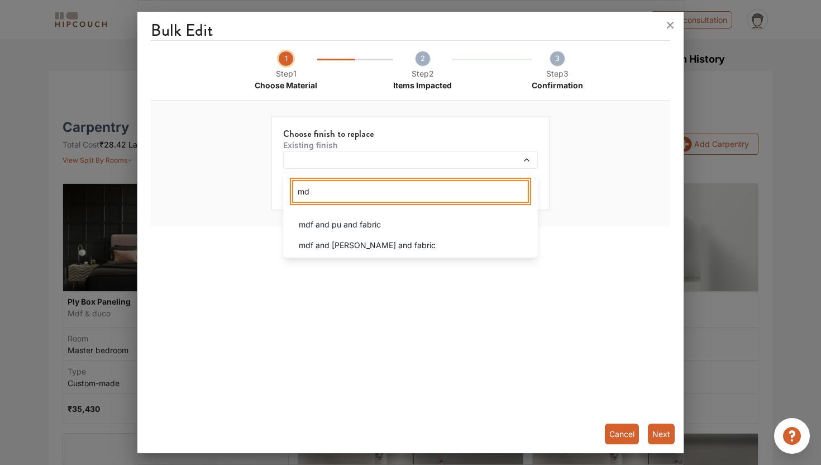
type input "mdf"
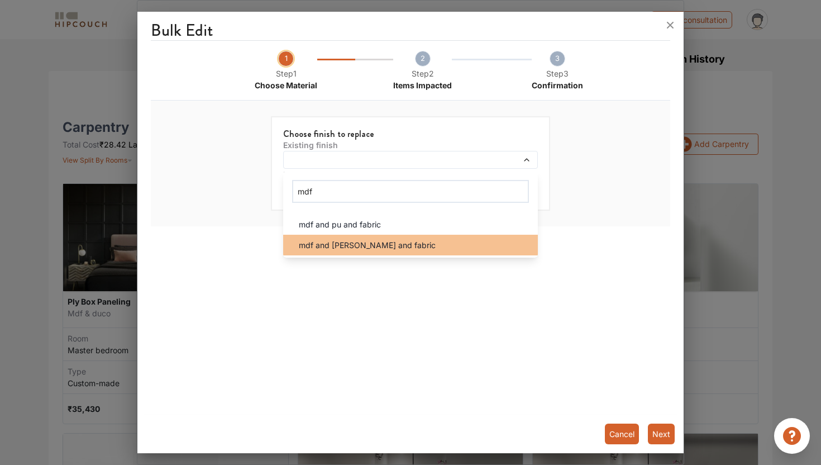
click at [330, 254] on li "mdf and [PERSON_NAME] and fabric" at bounding box center [410, 245] width 255 height 21
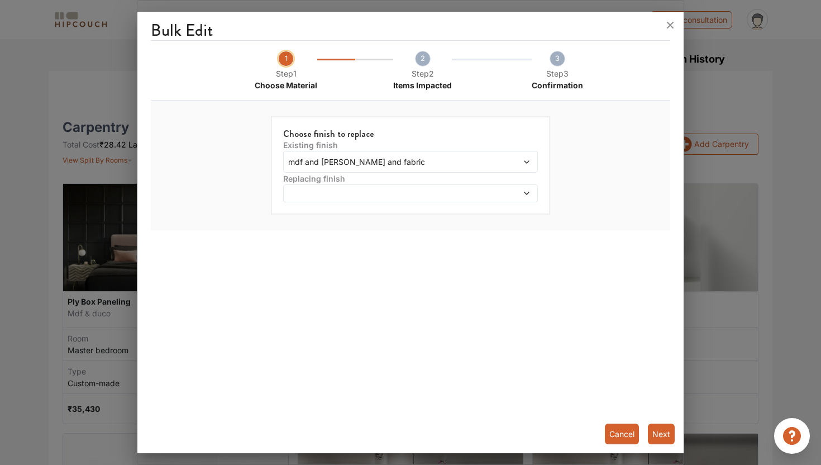
click at [326, 186] on div at bounding box center [410, 193] width 255 height 18
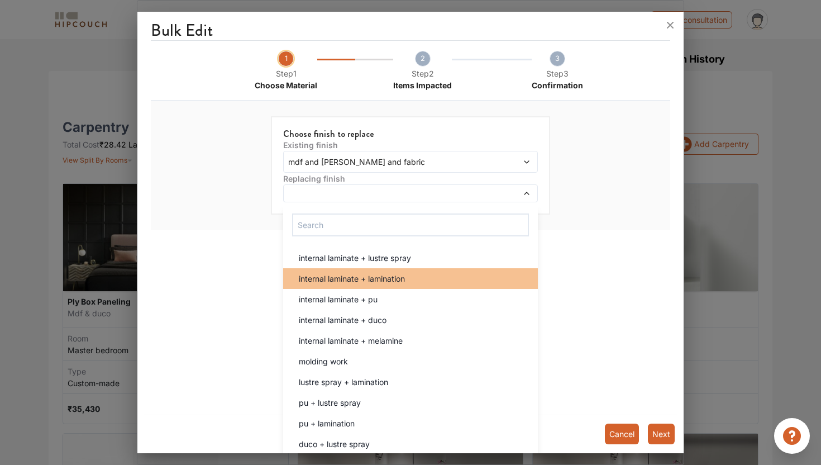
click at [355, 285] on li "internal laminate + lamination" at bounding box center [410, 278] width 255 height 21
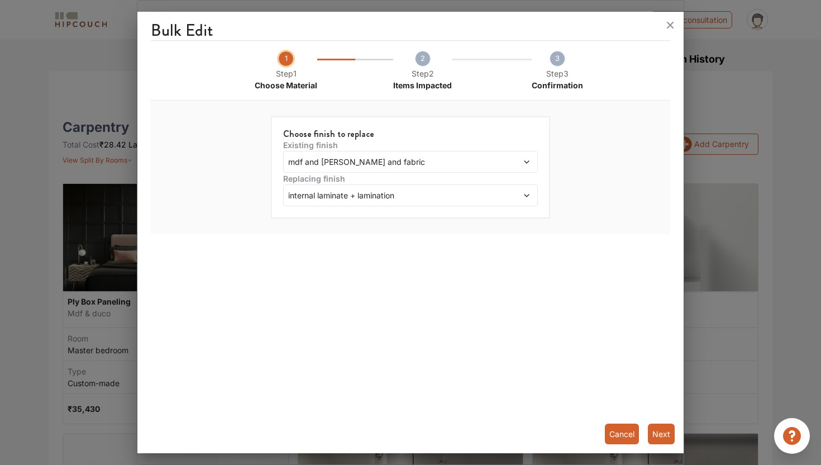
click at [662, 424] on button "Next" at bounding box center [661, 433] width 27 height 21
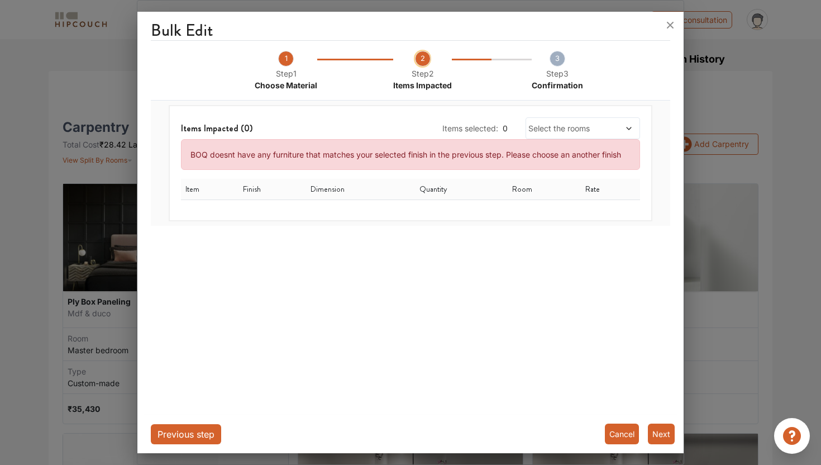
click at [628, 424] on button "Cancel" at bounding box center [622, 433] width 34 height 21
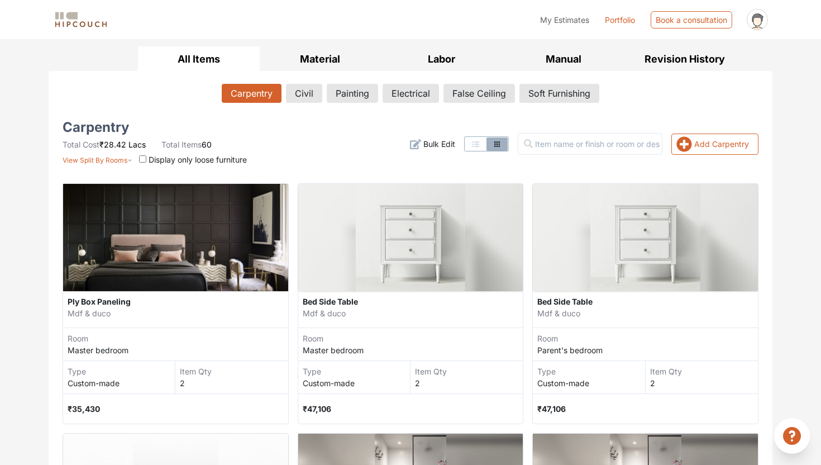
click at [455, 141] on span "Bulk Edit" at bounding box center [439, 144] width 32 height 12
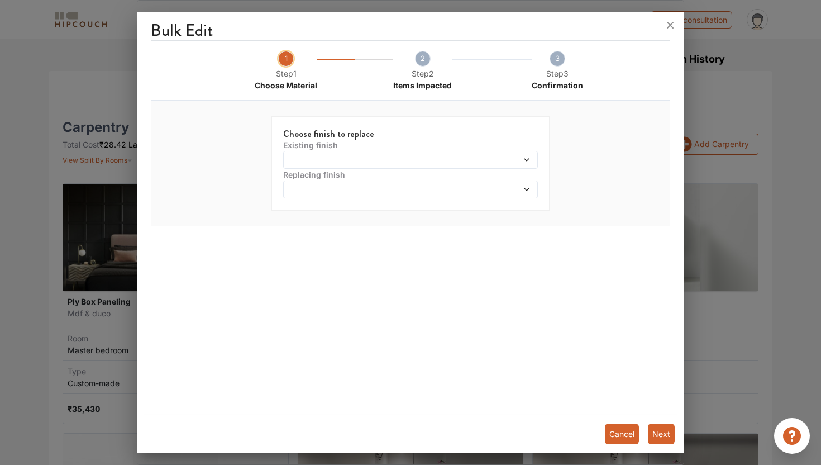
click at [624, 424] on button "Cancel" at bounding box center [622, 433] width 34 height 21
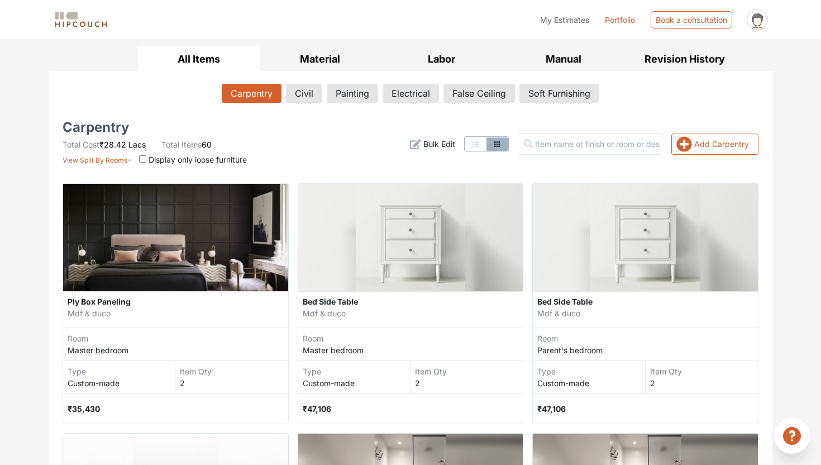
click at [146, 160] on input "checkbox" at bounding box center [142, 158] width 7 height 7
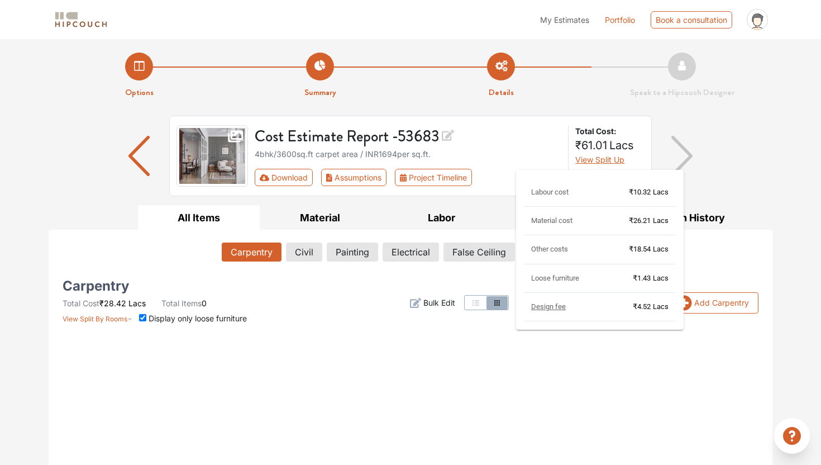
click at [609, 162] on span "View Split Up" at bounding box center [599, 159] width 49 height 9
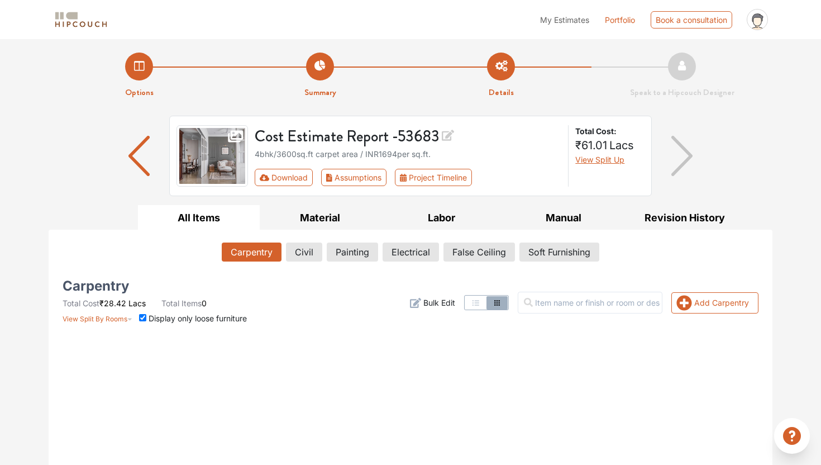
click at [305, 301] on div "Add Carpentry Filter Bulk Edit" at bounding box center [528, 302] width 473 height 42
click at [321, 222] on button "Material" at bounding box center [321, 217] width 122 height 25
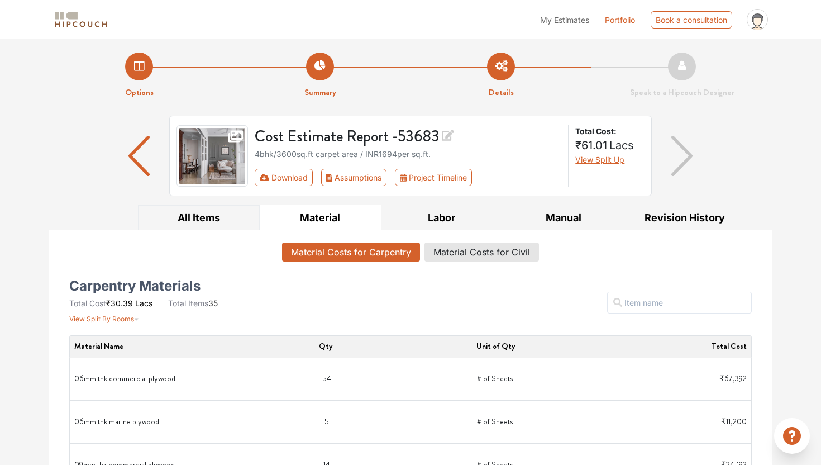
click at [192, 210] on button "All Items" at bounding box center [199, 217] width 122 height 25
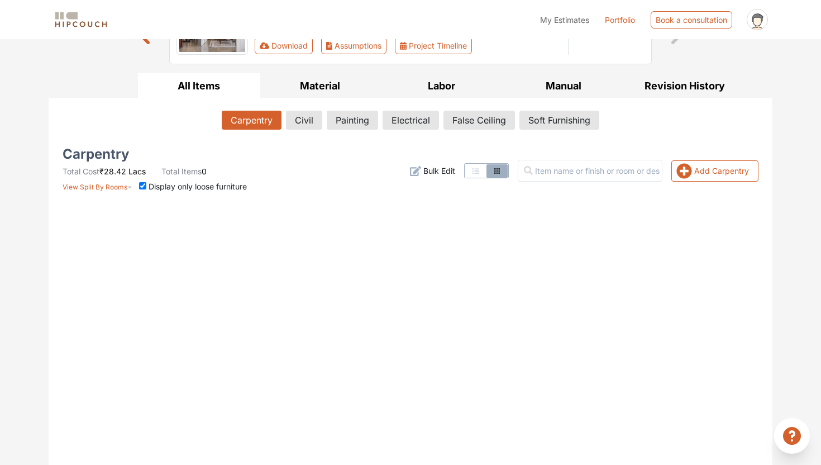
scroll to position [133, 0]
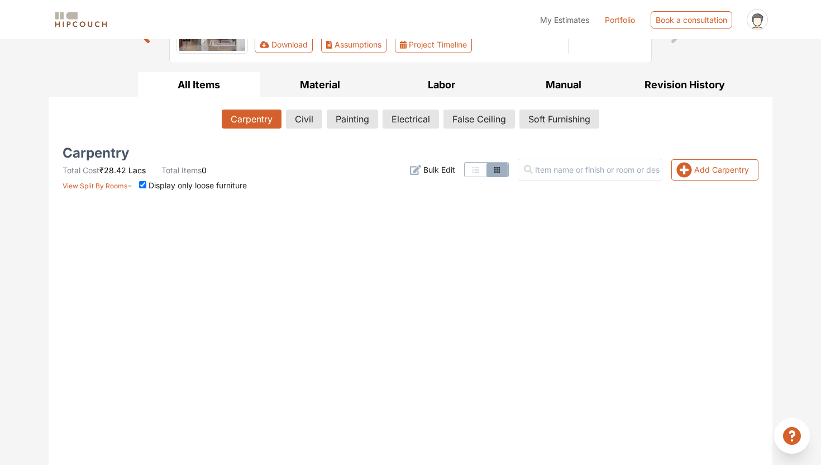
click at [145, 182] on input "checkbox" at bounding box center [142, 184] width 7 height 7
checkbox input "false"
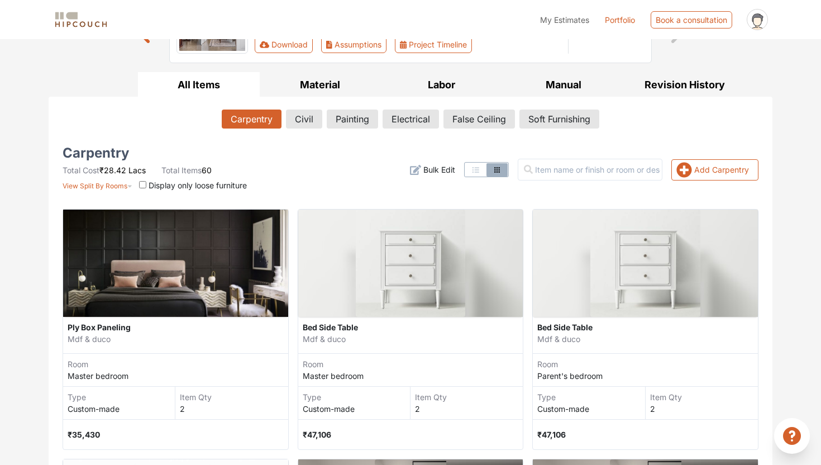
click at [200, 257] on img at bounding box center [175, 262] width 218 height 107
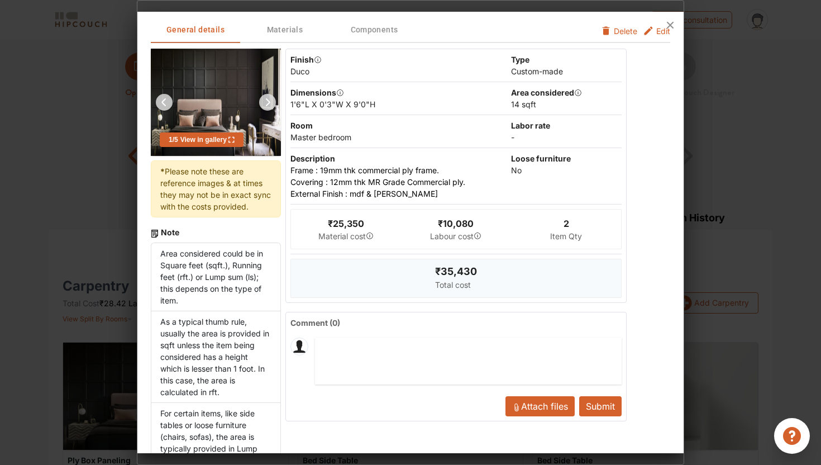
scroll to position [23, 0]
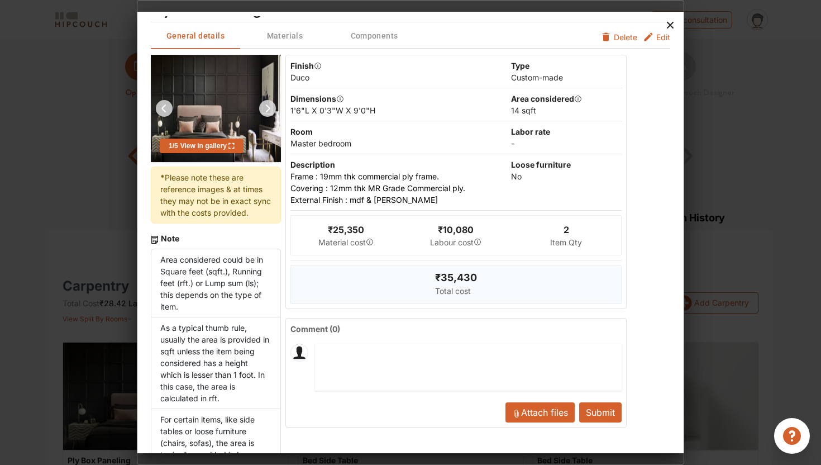
click at [667, 25] on icon at bounding box center [670, 25] width 18 height 18
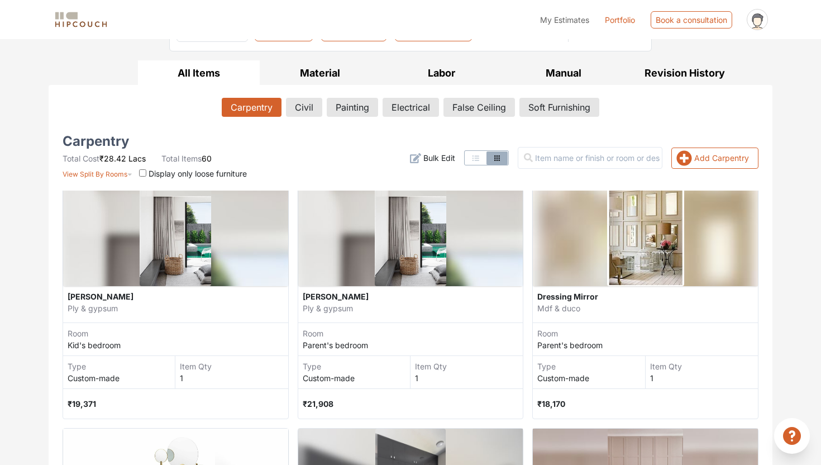
scroll to position [2769, 0]
